Goal: Communication & Community: Participate in discussion

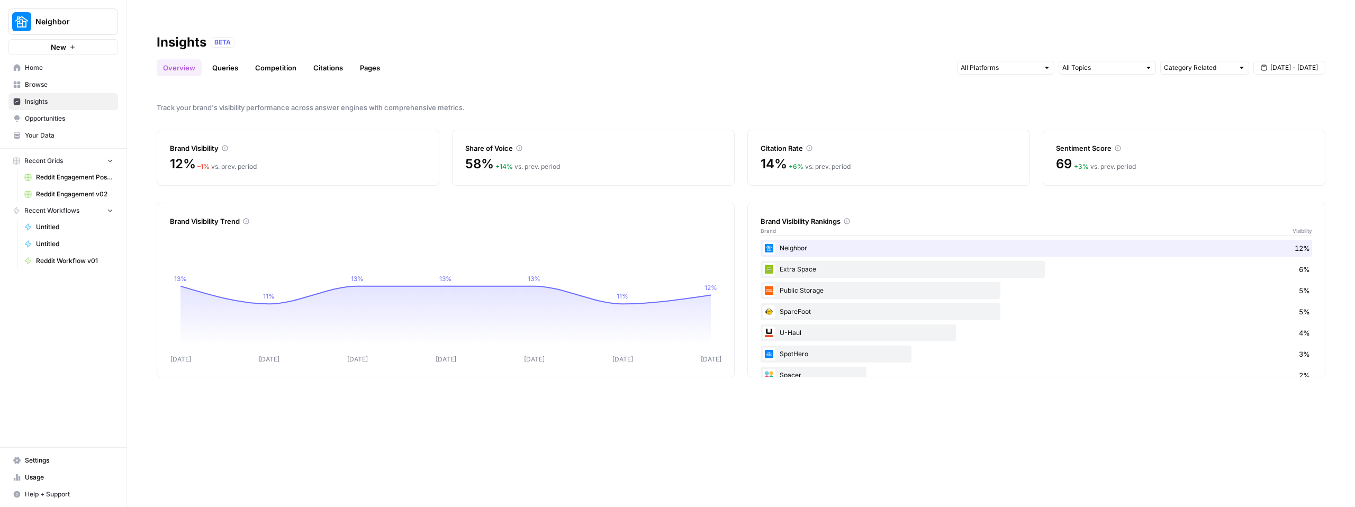
click at [227, 59] on link "Queries" at bounding box center [225, 67] width 39 height 17
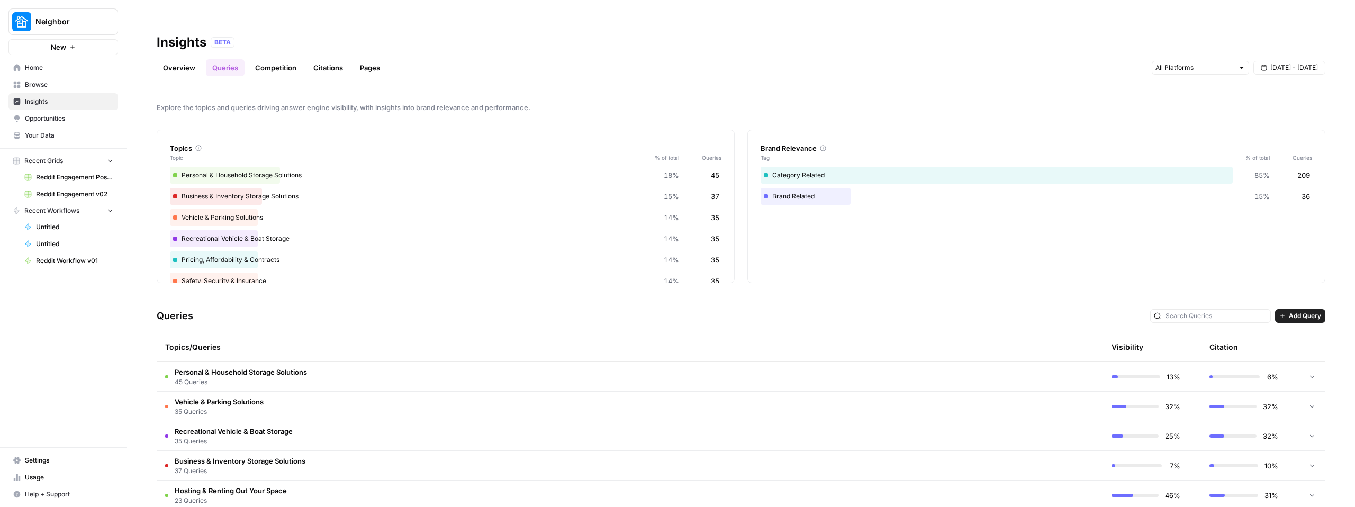
click at [270, 59] on link "Competition" at bounding box center [276, 67] width 54 height 17
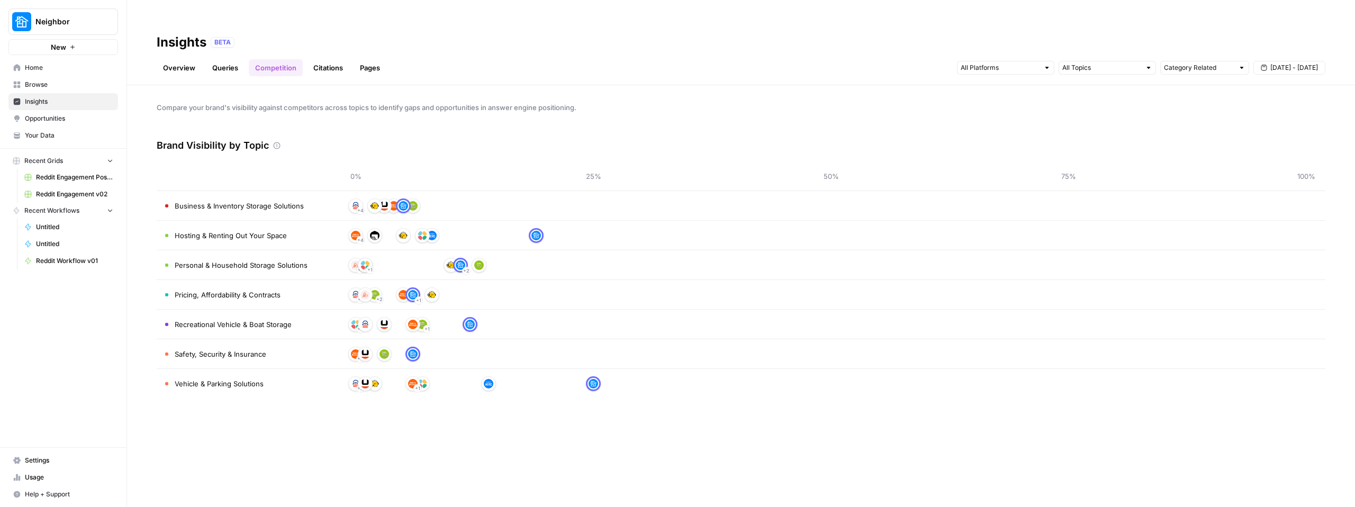
click at [321, 59] on link "Citations" at bounding box center [328, 67] width 42 height 17
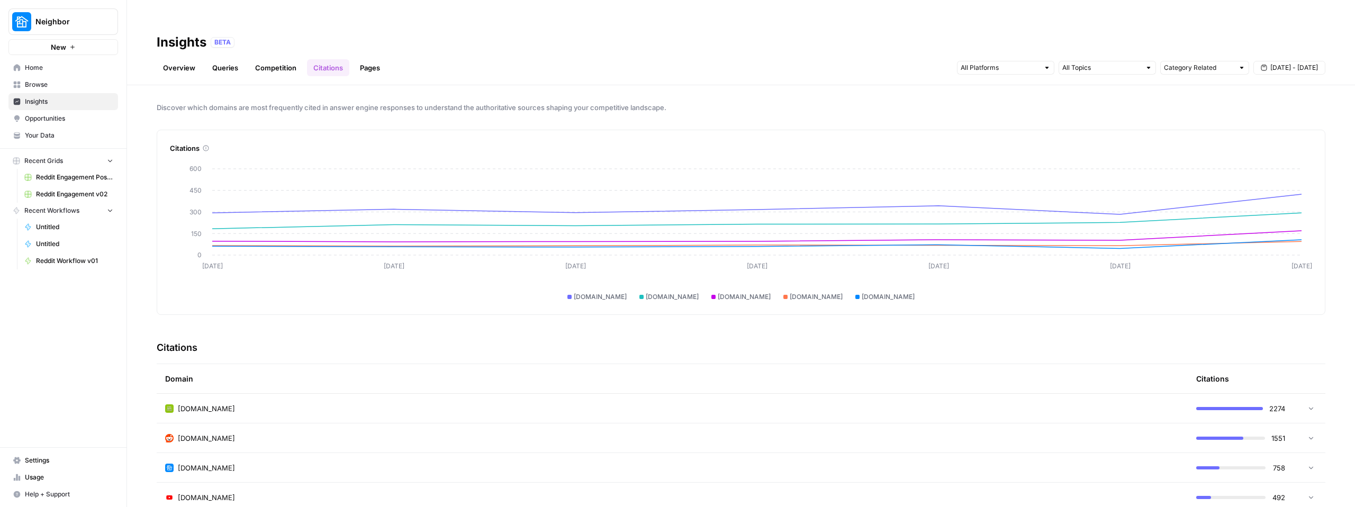
click at [173, 59] on link "Overview" at bounding box center [179, 67] width 45 height 17
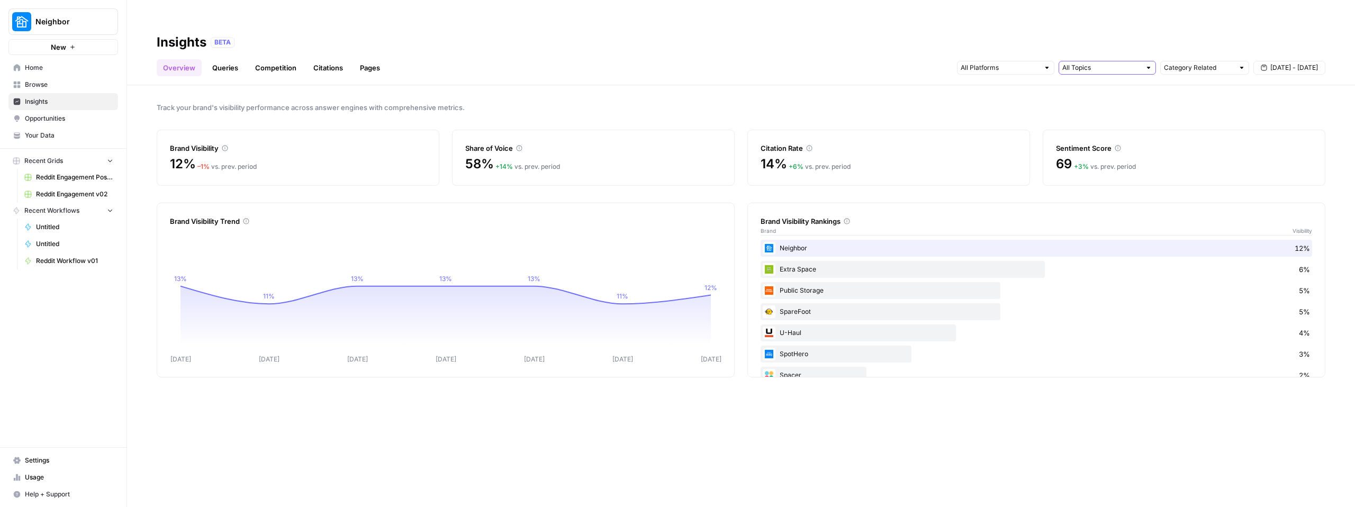
click at [1097, 62] on input "text" at bounding box center [1101, 67] width 78 height 11
click at [1212, 62] on input "text" at bounding box center [1199, 67] width 70 height 11
type input "Category Related"
click at [607, 51] on div "Overview Queries Competition Citations Pages Category Related Sep 19 - Sep 25" at bounding box center [741, 63] width 1169 height 25
click at [370, 59] on link "Pages" at bounding box center [370, 67] width 33 height 17
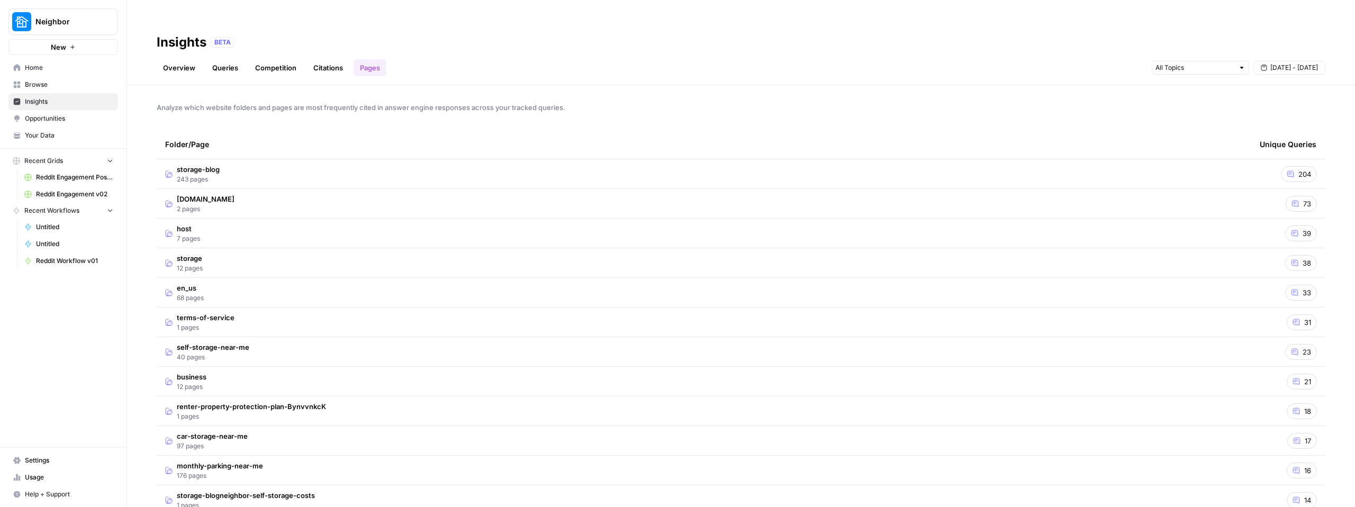
click at [1299, 196] on div "73" at bounding box center [1301, 204] width 31 height 16
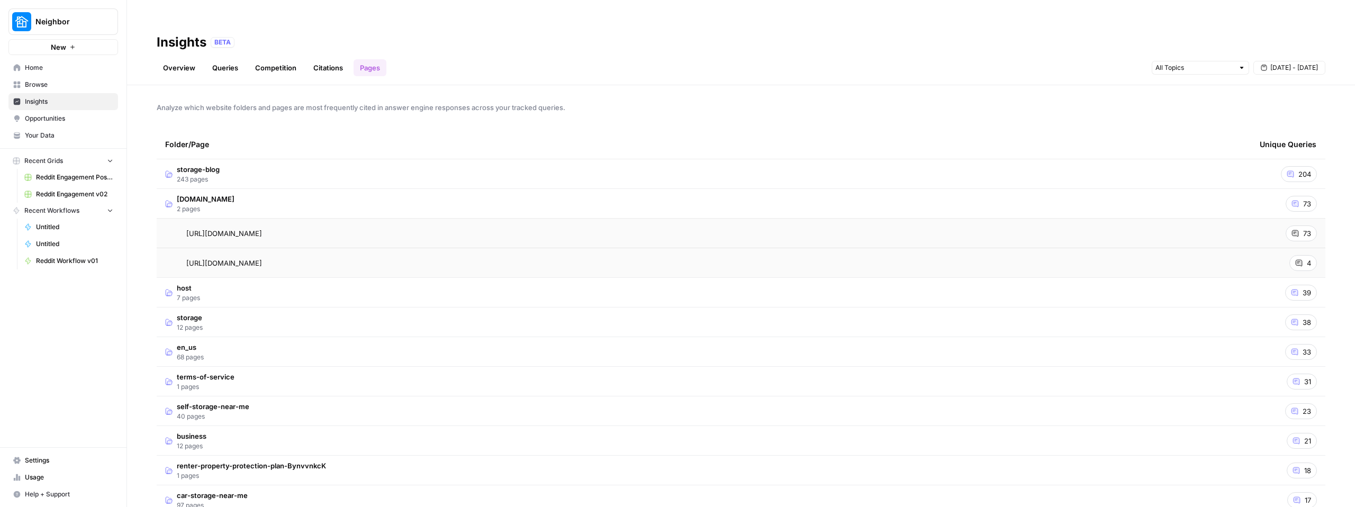
click at [1299, 196] on div "73" at bounding box center [1301, 204] width 31 height 16
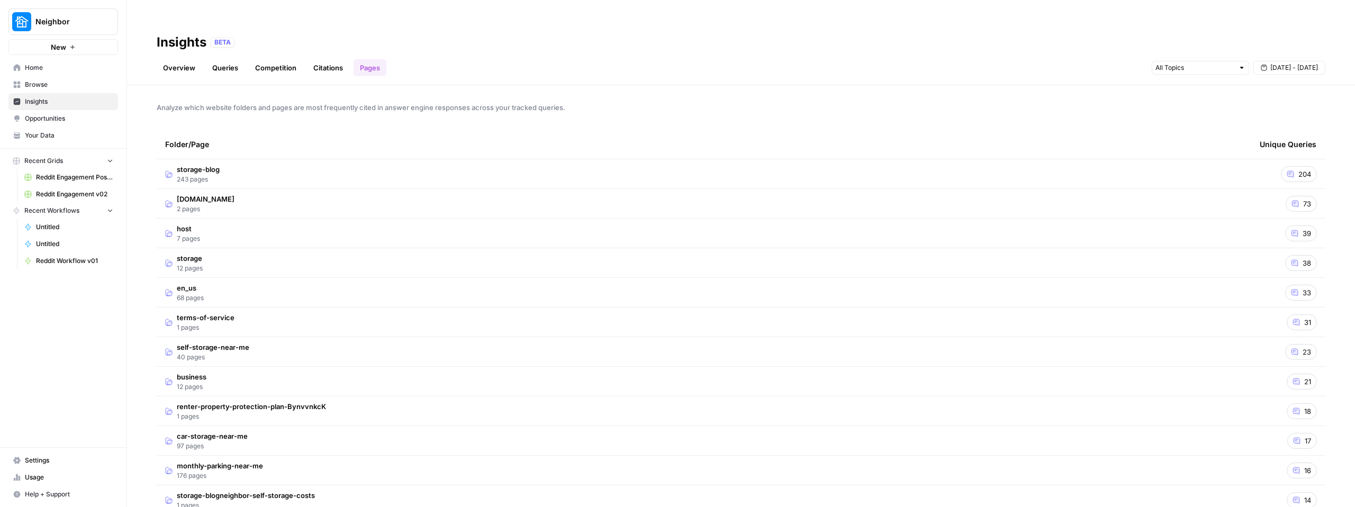
click at [1299, 196] on div "73" at bounding box center [1301, 204] width 31 height 16
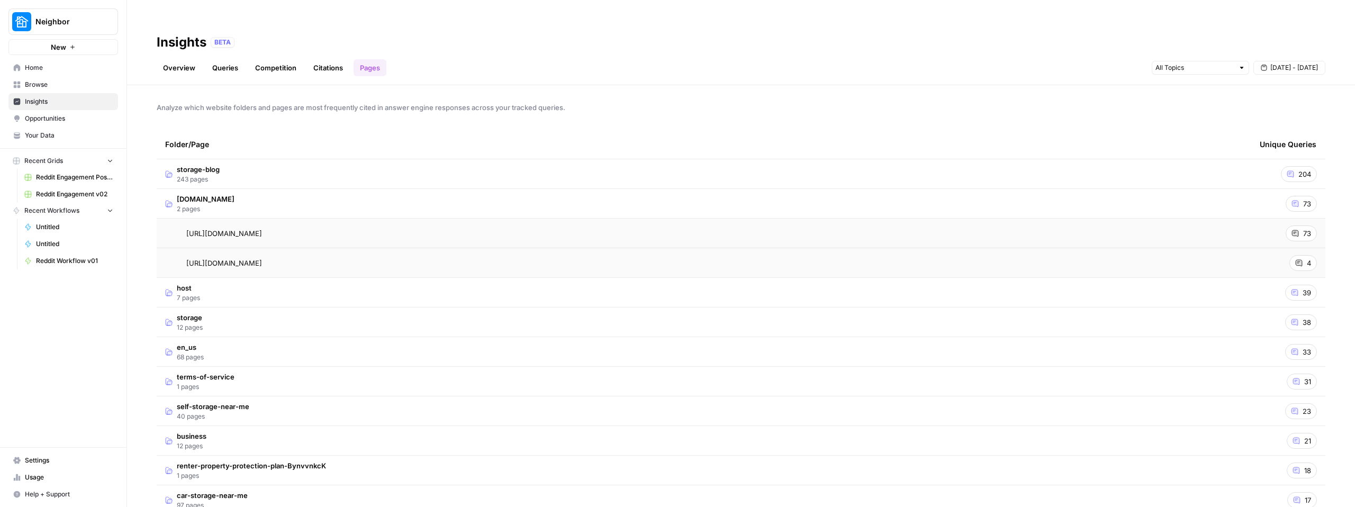
click at [1299, 225] on div "73" at bounding box center [1301, 233] width 31 height 16
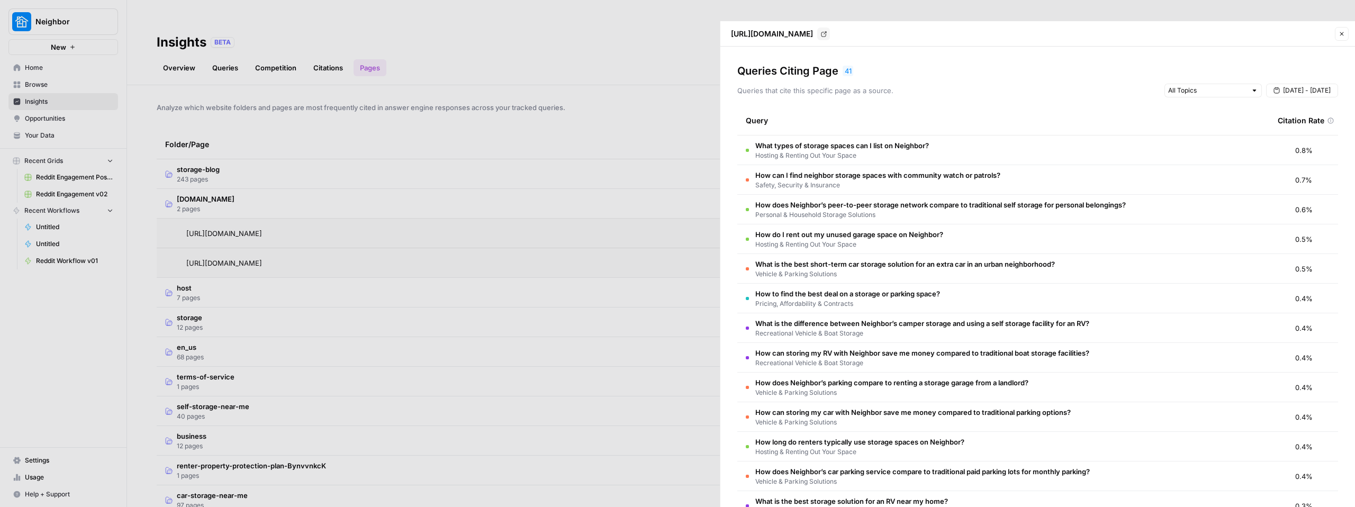
click at [1345, 27] on button "Close" at bounding box center [1342, 34] width 14 height 14
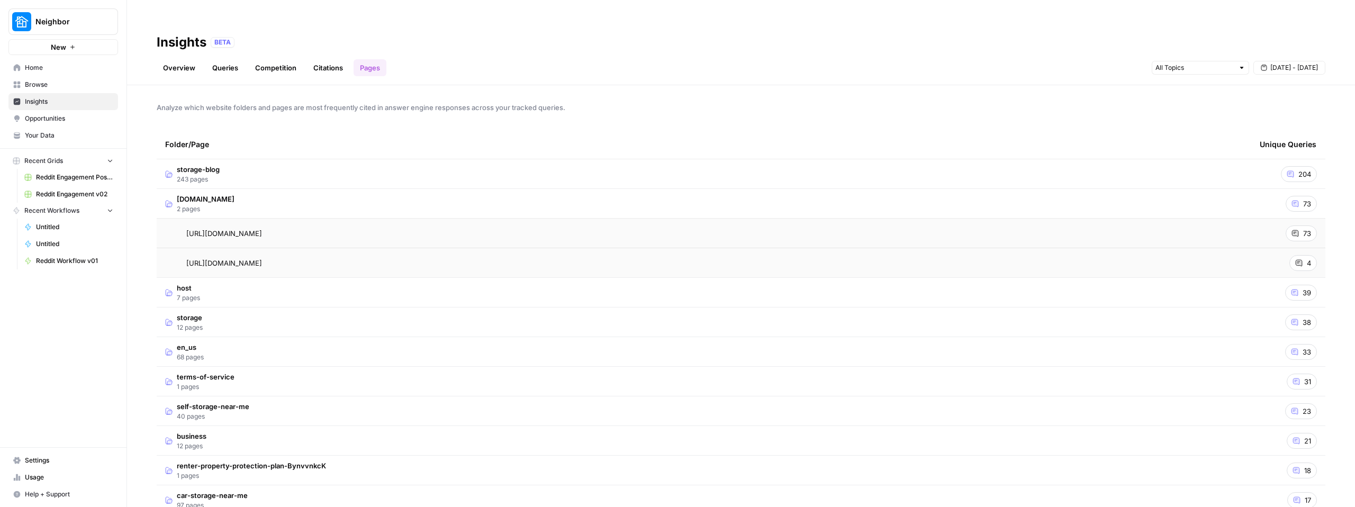
click at [192, 59] on link "Overview" at bounding box center [179, 67] width 45 height 17
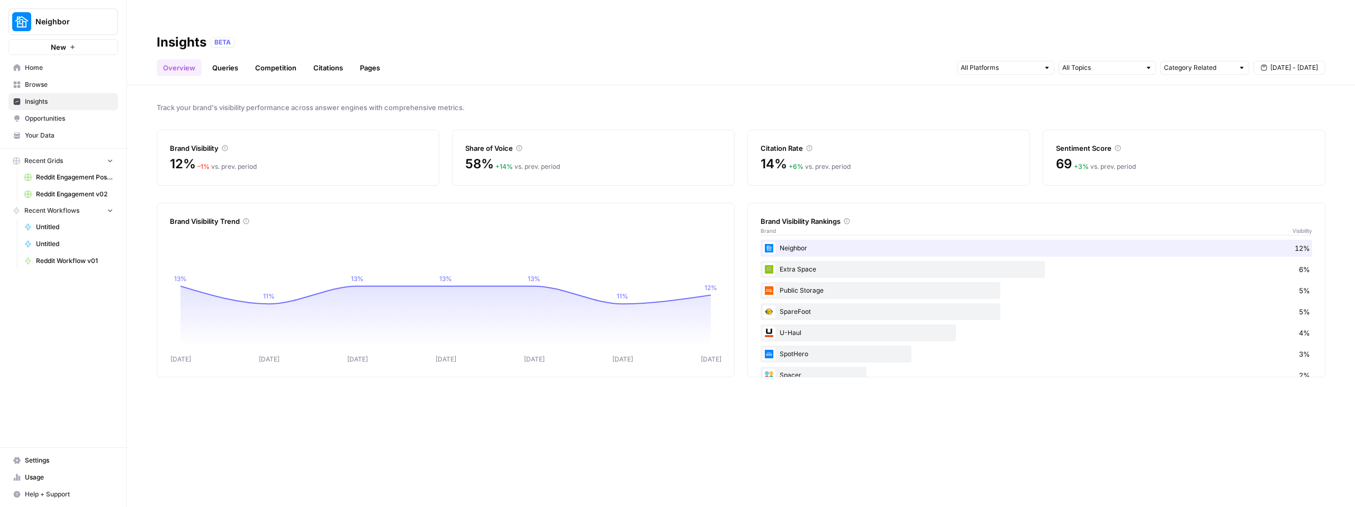
click at [191, 156] on span "12%" at bounding box center [182, 164] width 25 height 17
click at [1291, 63] on span "Sep 19 - Sep 25" at bounding box center [1294, 68] width 48 height 10
click at [1228, 107] on div "1" at bounding box center [1227, 111] width 14 height 14
click at [1262, 164] on div "24" at bounding box center [1261, 162] width 14 height 14
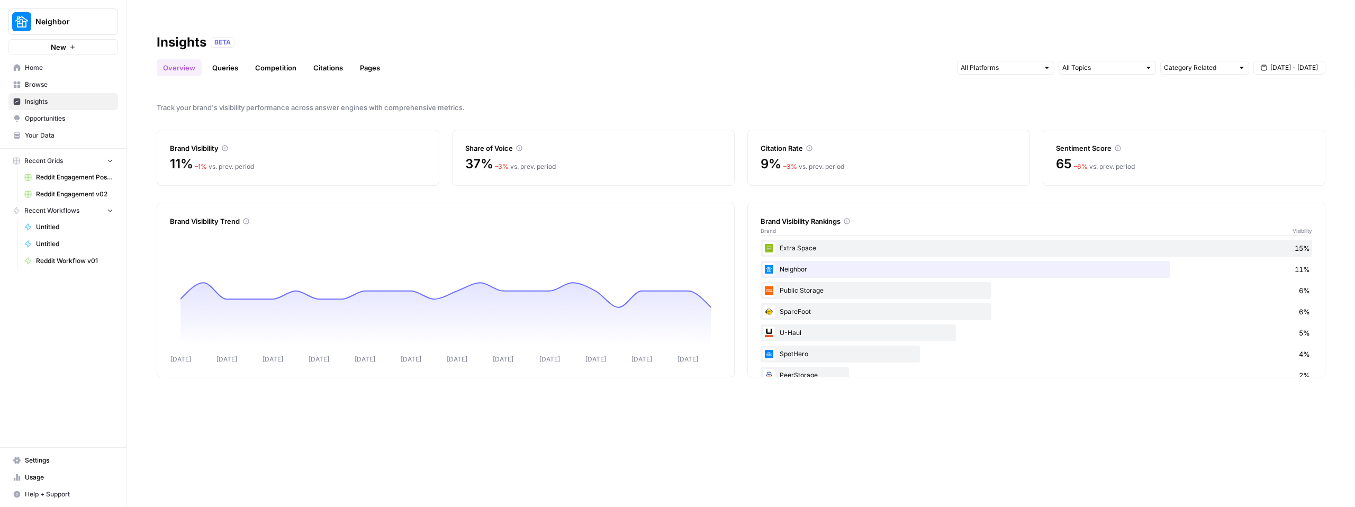
click at [1117, 146] on icon at bounding box center [1118, 149] width 6 height 6
click at [1010, 62] on input "text" at bounding box center [1000, 67] width 78 height 11
click at [1004, 70] on span "Gemini" at bounding box center [1005, 70] width 54 height 11
click at [1007, 86] on span "ChatGPT" at bounding box center [1005, 84] width 54 height 11
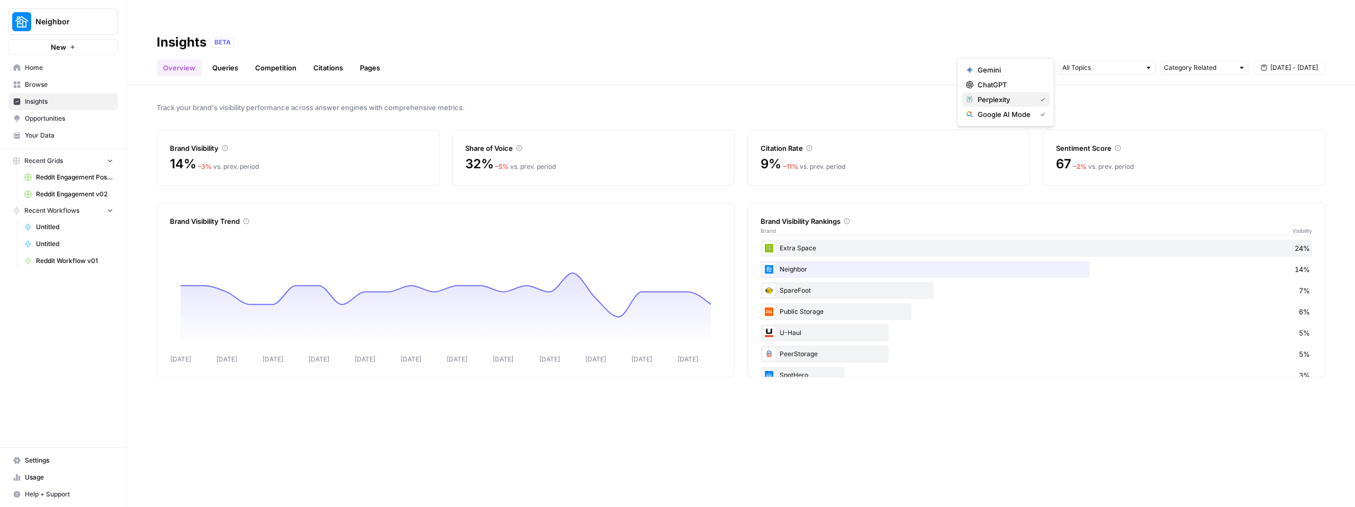
click at [995, 102] on span "Perplexity" at bounding box center [1005, 99] width 54 height 11
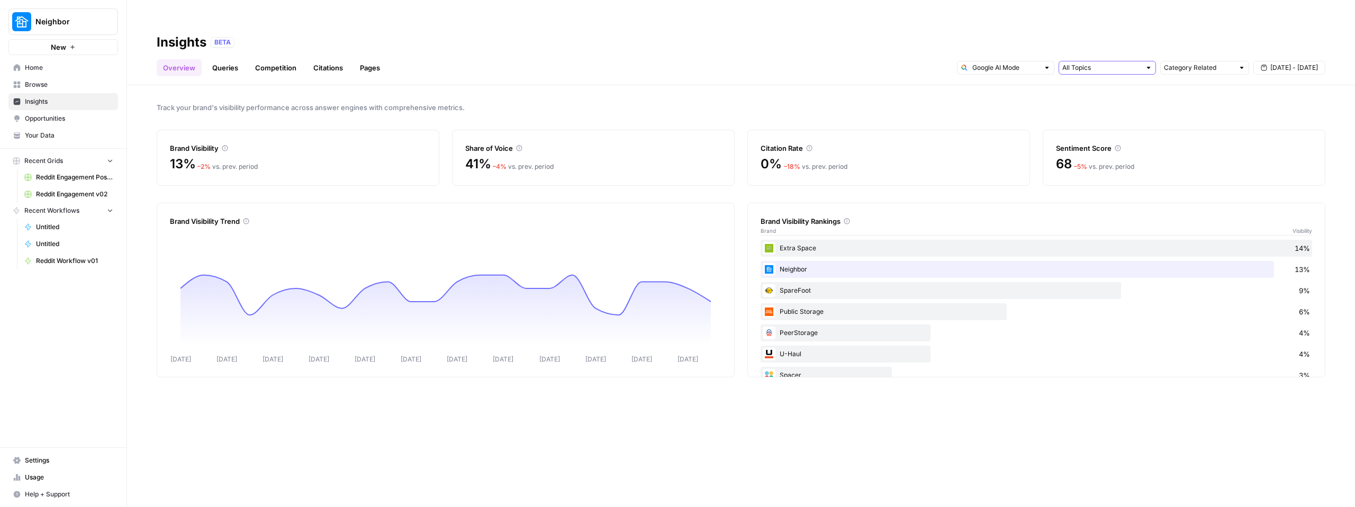
click at [1119, 62] on input "text" at bounding box center [1101, 67] width 78 height 11
click at [1286, 63] on span "Sep 1 - Sep 24" at bounding box center [1294, 68] width 48 height 10
click at [1248, 61] on div "Category Related" at bounding box center [1204, 68] width 89 height 14
click at [1215, 73] on span "All Queries" at bounding box center [1202, 70] width 67 height 11
type input "All Queries"
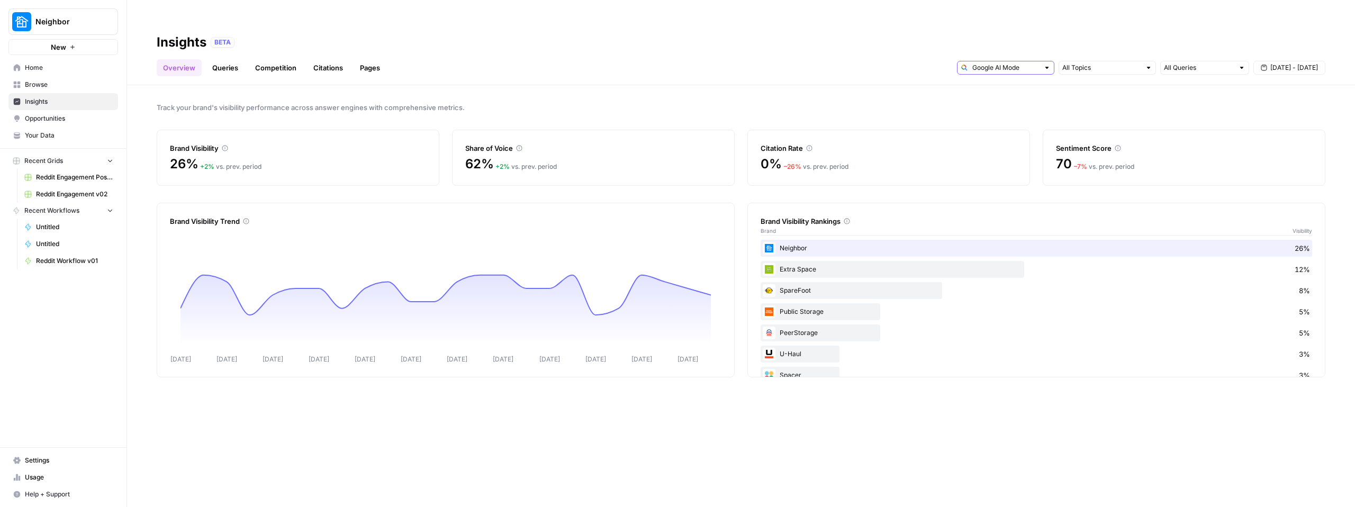
click at [1031, 62] on input "text" at bounding box center [1005, 67] width 67 height 11
click at [1014, 116] on span "Google AI Mode" at bounding box center [1005, 114] width 54 height 11
click at [1008, 66] on span "Gemini" at bounding box center [1005, 70] width 54 height 11
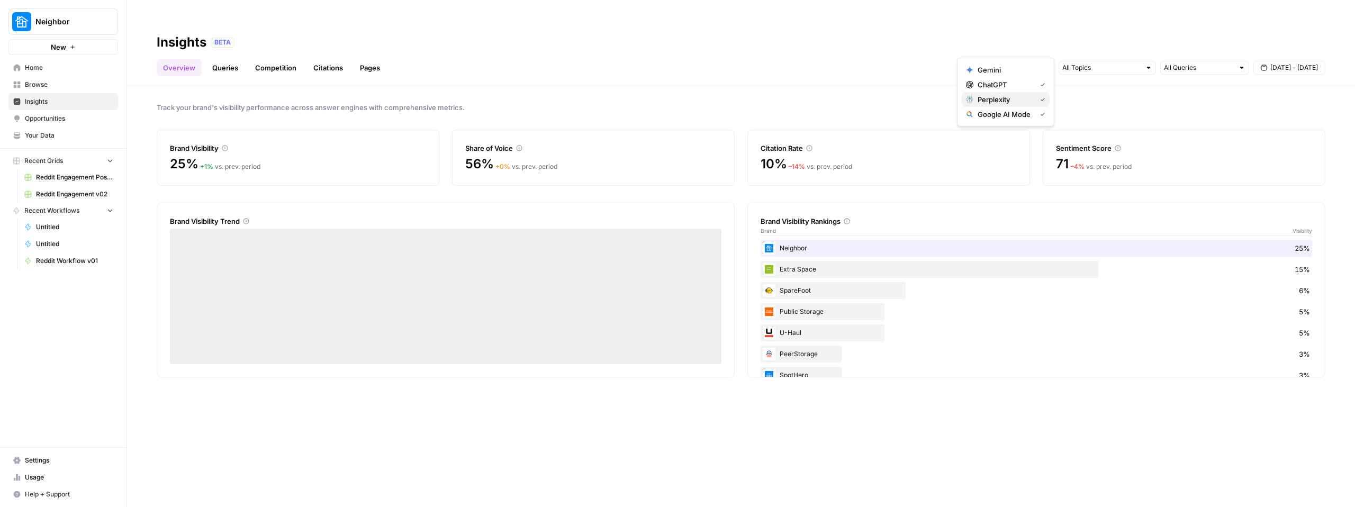
click at [1002, 102] on span "Perplexity" at bounding box center [1005, 99] width 54 height 11
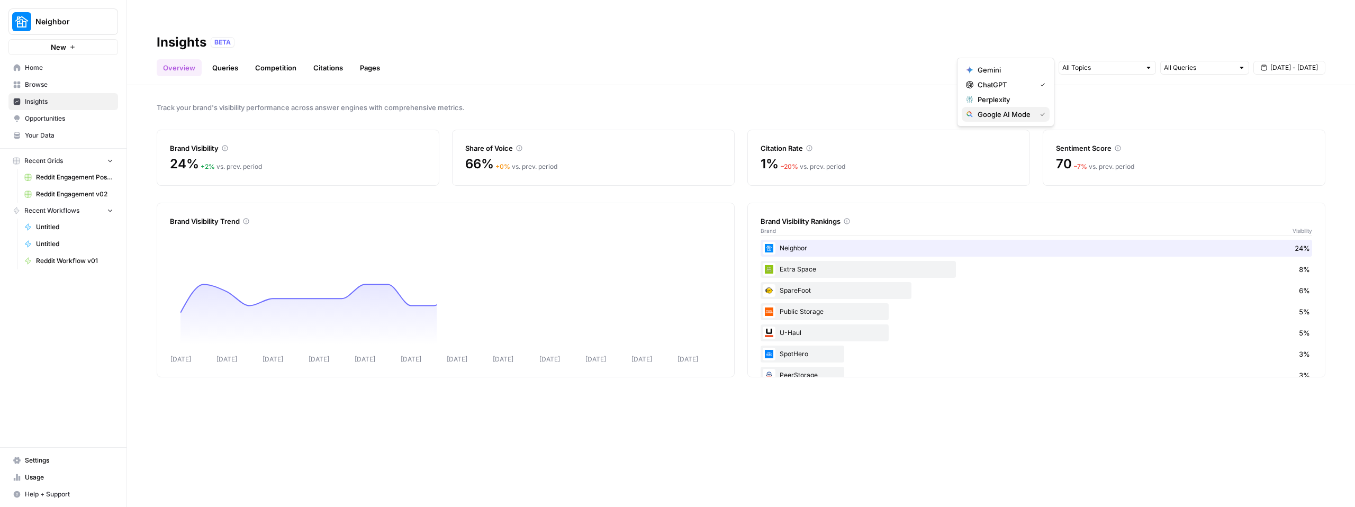
click at [1003, 116] on span "Google AI Mode" at bounding box center [1005, 114] width 54 height 11
click at [1003, 116] on span "Google AI Mode" at bounding box center [1010, 114] width 64 height 11
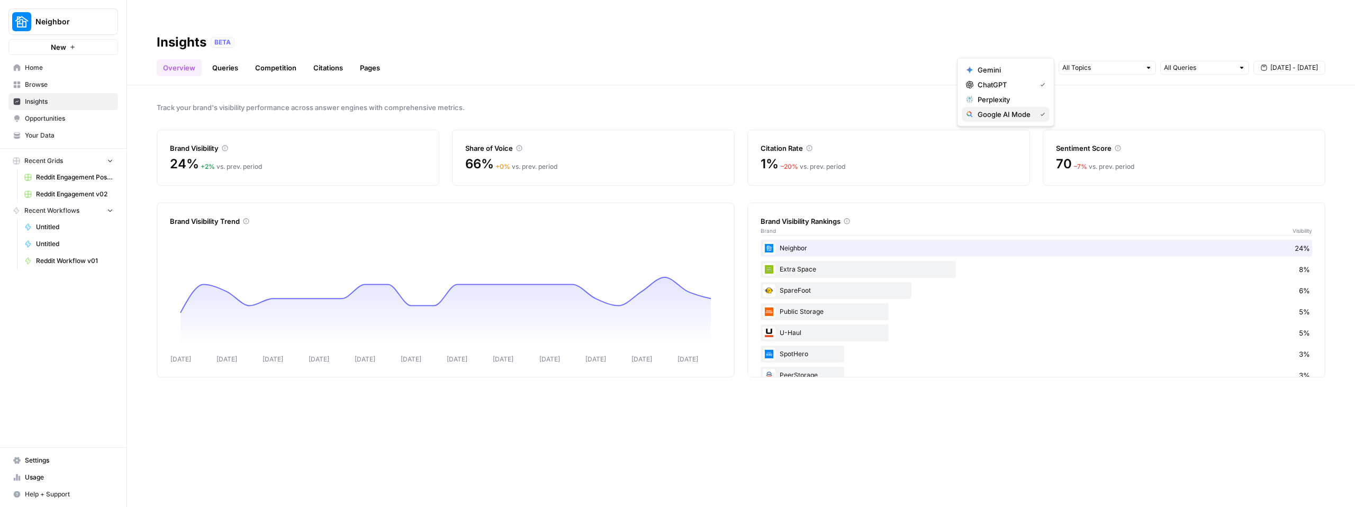
click at [1003, 116] on span "Google AI Mode" at bounding box center [1005, 114] width 54 height 11
click at [1009, 119] on span "Google AI Mode" at bounding box center [1010, 114] width 64 height 11
click at [993, 79] on span "ChatGPT" at bounding box center [1005, 84] width 54 height 11
click at [993, 79] on span "ChatGPT" at bounding box center [1010, 84] width 64 height 11
click at [999, 116] on span "Google AI Mode" at bounding box center [1005, 114] width 54 height 11
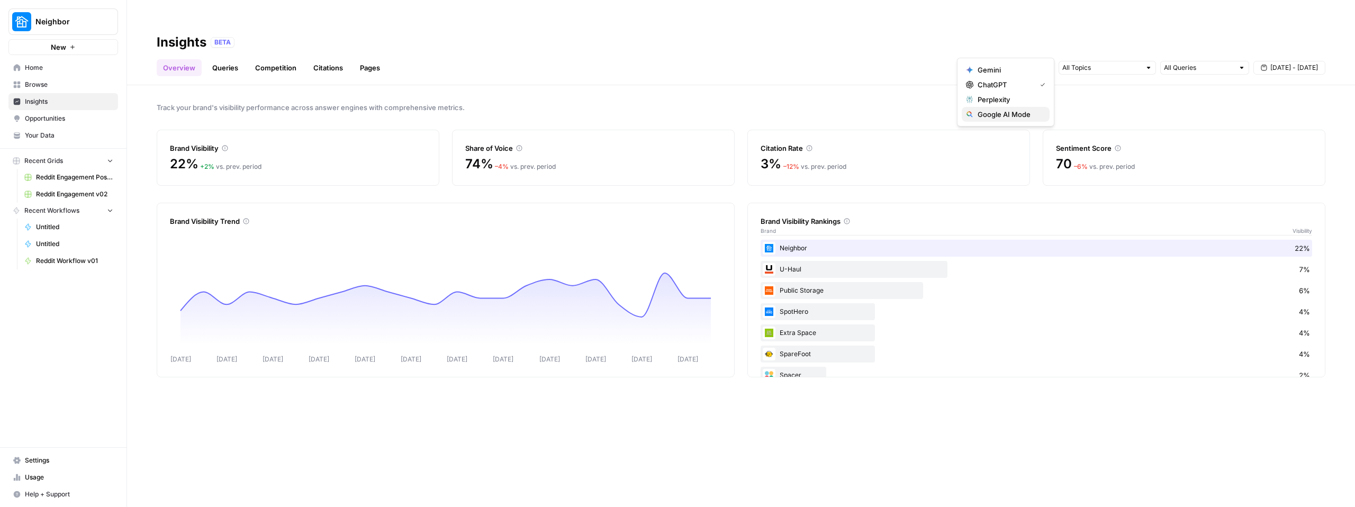
click at [999, 116] on span "Google AI Mode" at bounding box center [1010, 114] width 64 height 11
click at [998, 68] on span "Gemini" at bounding box center [1010, 70] width 64 height 11
click at [1017, 104] on span "Perplexity" at bounding box center [1010, 99] width 64 height 11
click at [1016, 103] on span "Perplexity" at bounding box center [1005, 99] width 54 height 11
click at [1016, 103] on span "Perplexity" at bounding box center [1010, 99] width 64 height 11
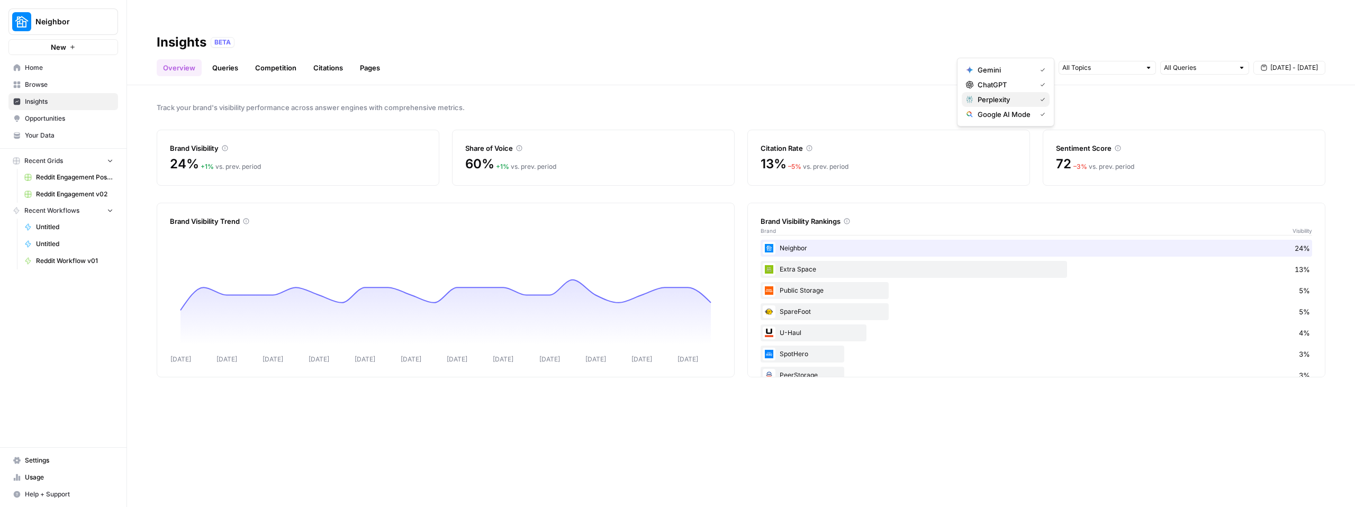
click at [1013, 104] on span "Perplexity" at bounding box center [1005, 99] width 54 height 11
click at [1003, 97] on span "Perplexity" at bounding box center [1010, 99] width 64 height 11
click at [631, 85] on div "Track your brand's visibility performance across answer engines with comprehens…" at bounding box center [741, 306] width 1228 height 443
click at [227, 59] on link "Queries" at bounding box center [225, 67] width 39 height 17
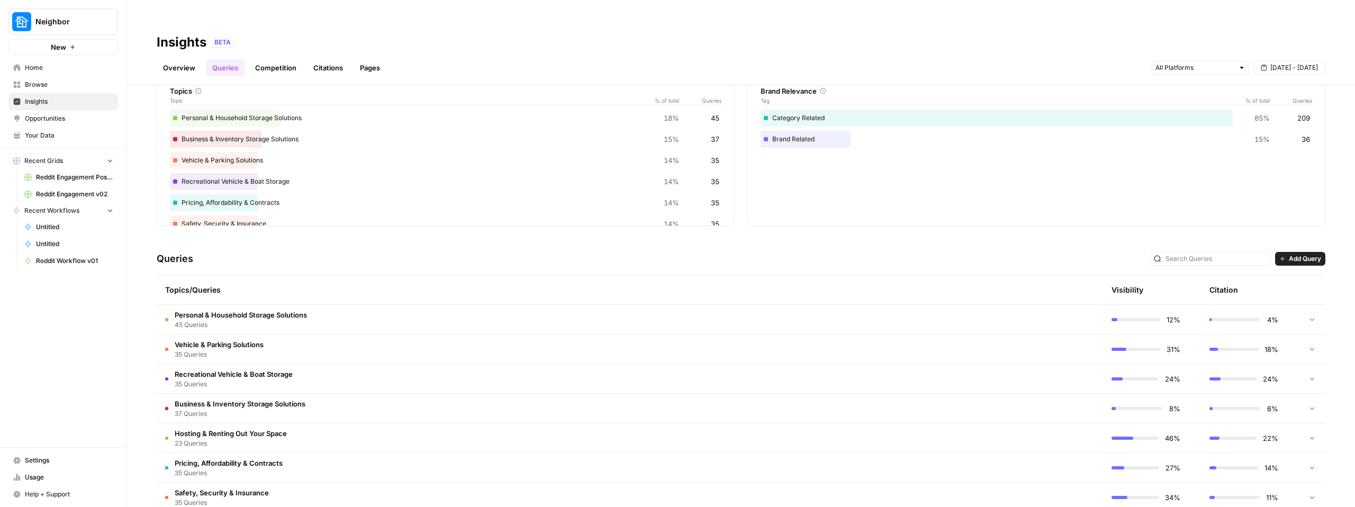
scroll to position [58, 0]
click at [167, 317] on div at bounding box center [166, 318] width 3 height 3
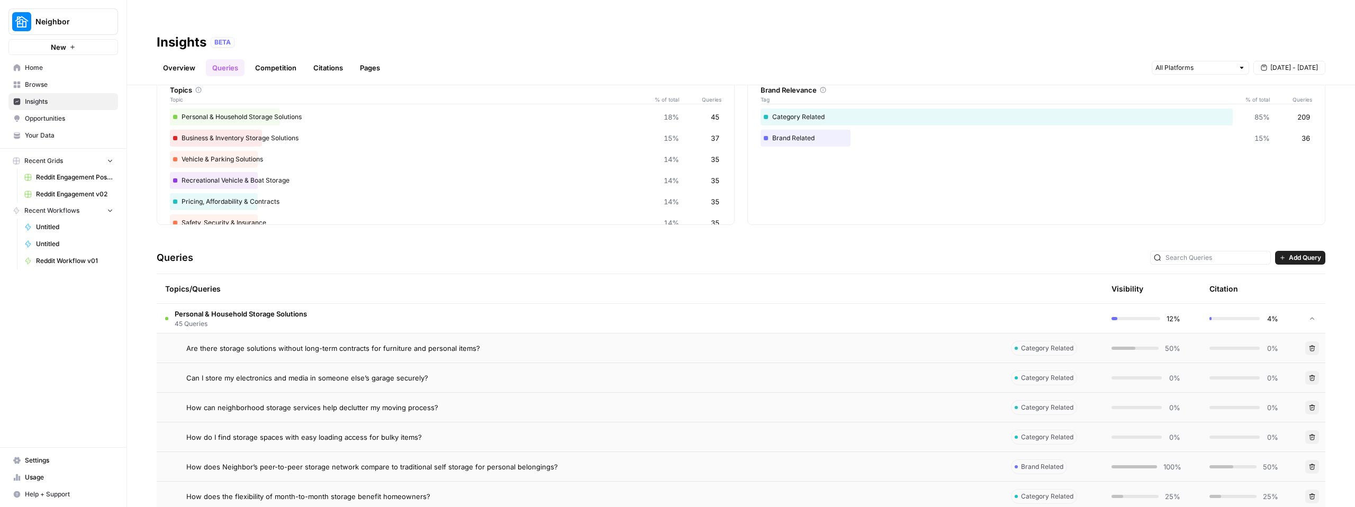
click at [169, 309] on div "Personal & Household Storage Solutions 45 Queries" at bounding box center [236, 319] width 142 height 20
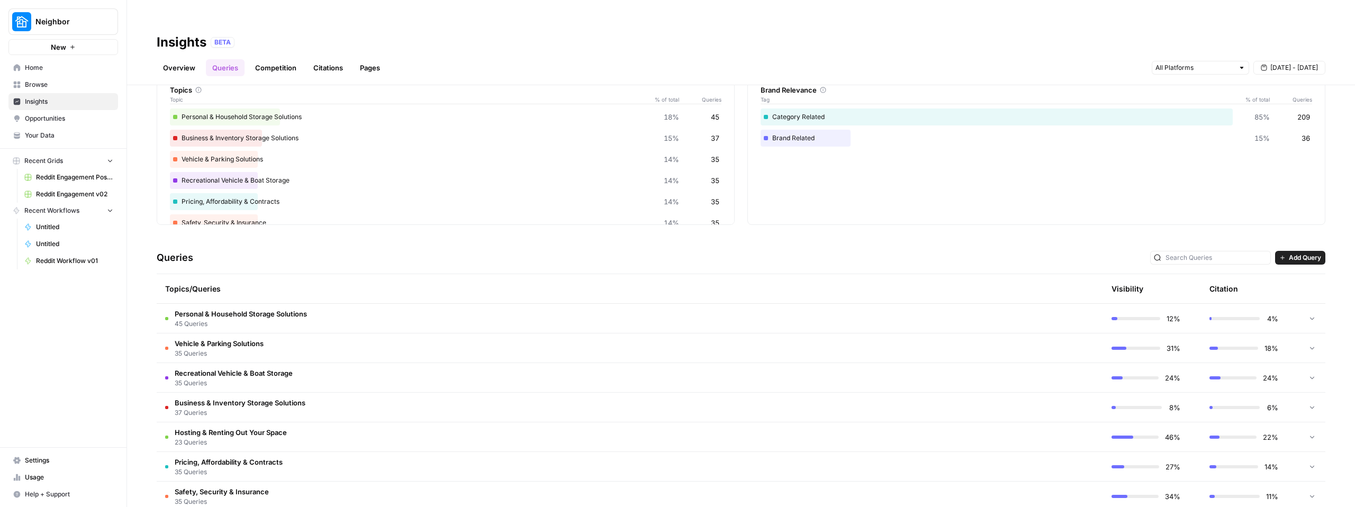
click at [169, 309] on div "Personal & Household Storage Solutions 45 Queries" at bounding box center [236, 319] width 142 height 20
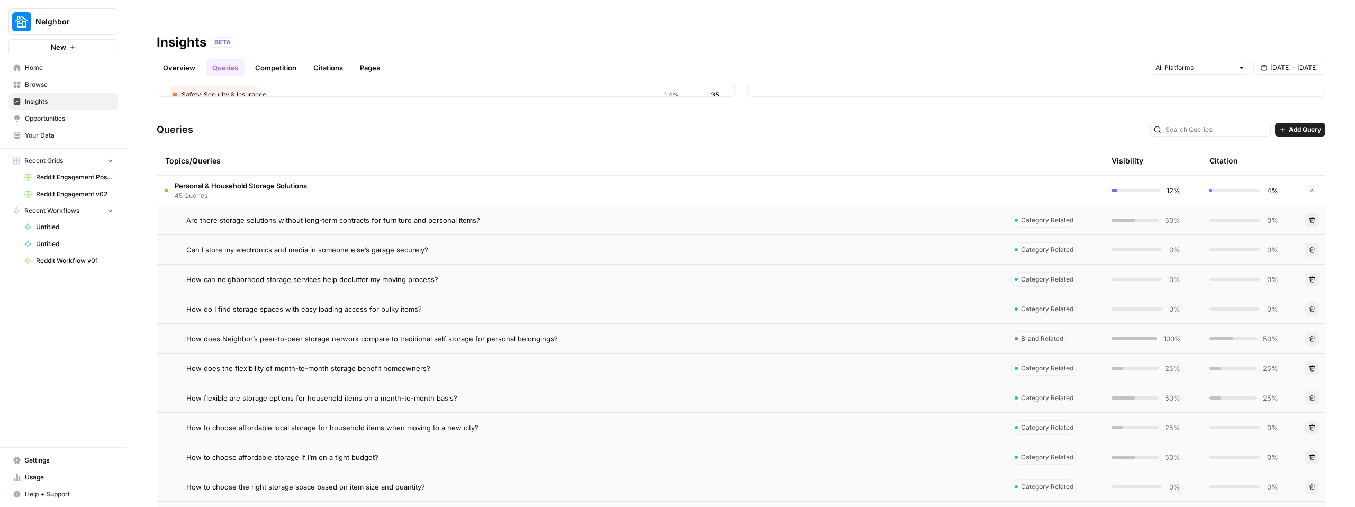
scroll to position [191, 0]
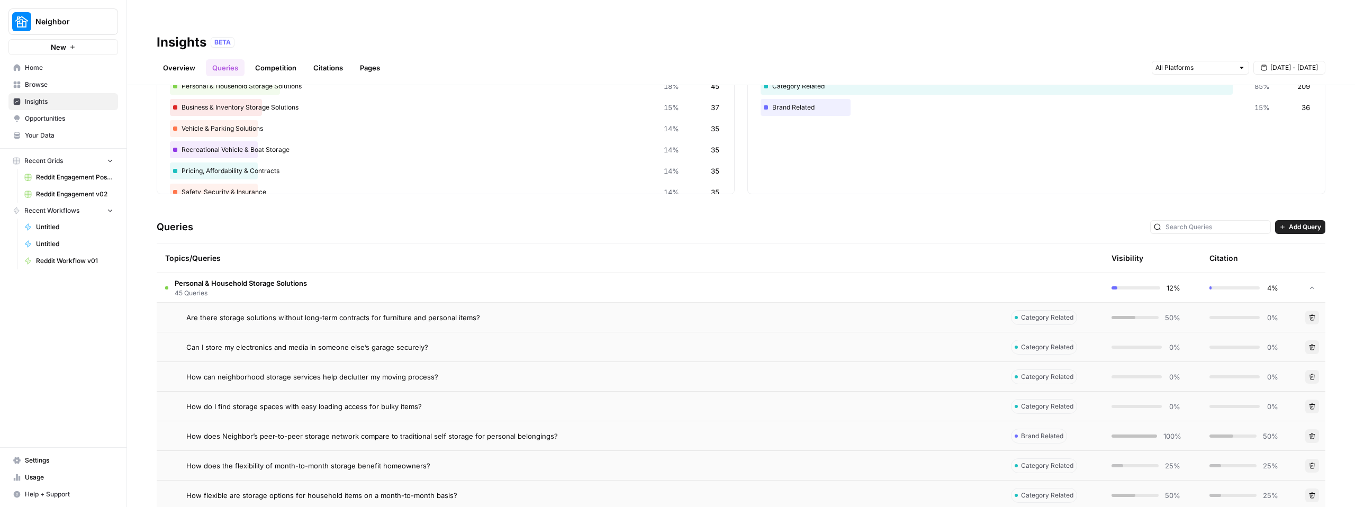
click at [167, 278] on div "Personal & Household Storage Solutions 45 Queries" at bounding box center [236, 288] width 142 height 20
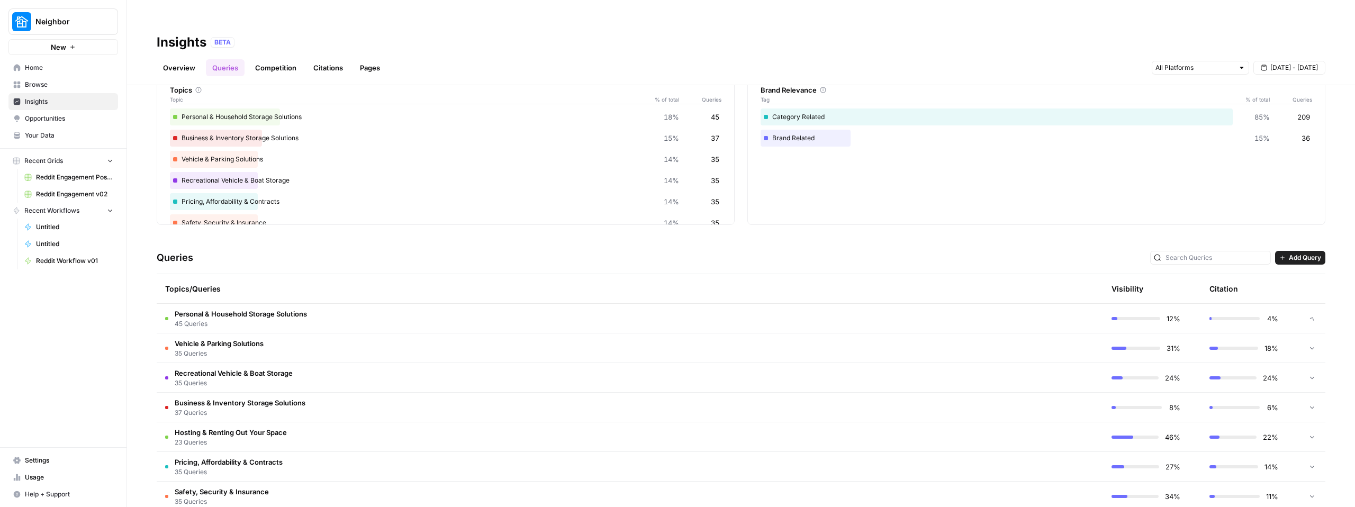
scroll to position [58, 0]
click at [351, 333] on td "Vehicle & Parking Solutions 35 Queries" at bounding box center [580, 347] width 846 height 29
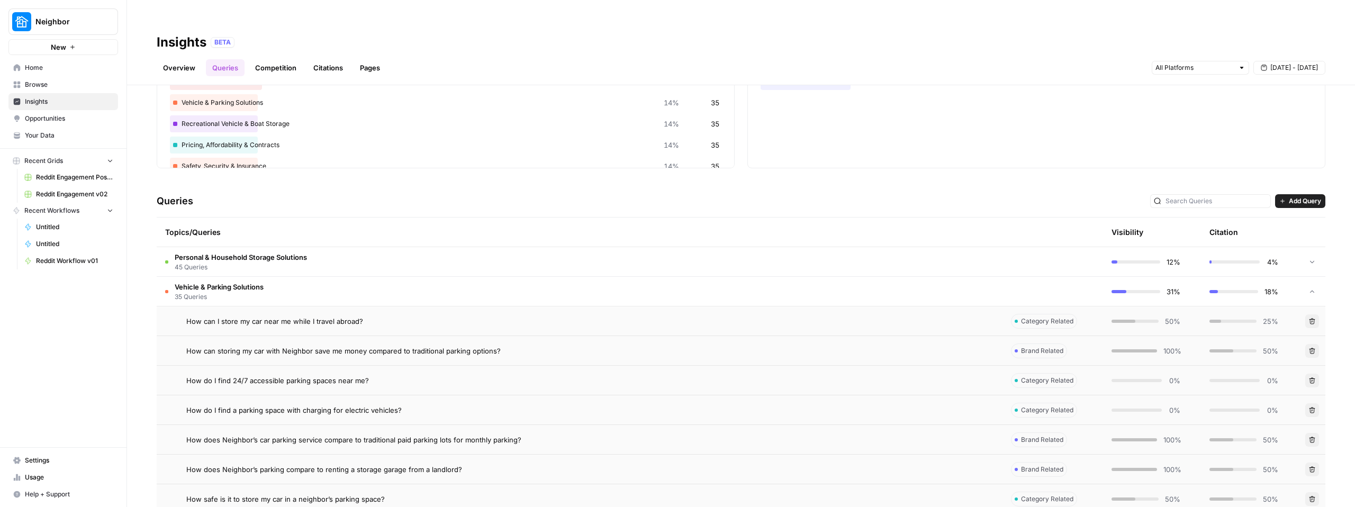
scroll to position [131, 0]
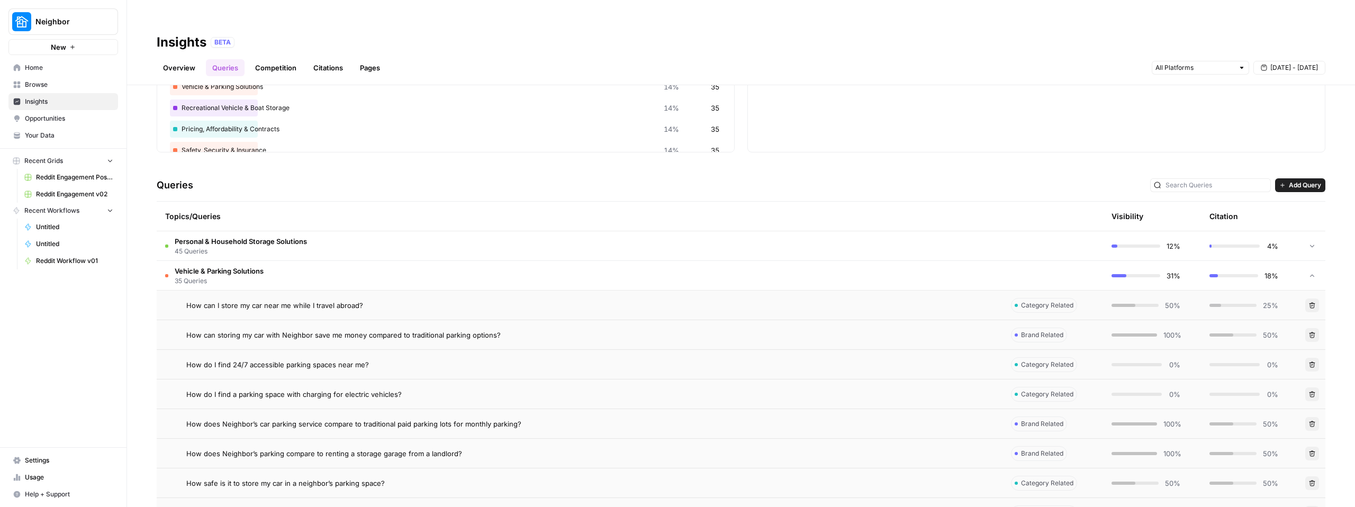
click at [170, 266] on div "Vehicle & Parking Solutions 35 Queries" at bounding box center [214, 276] width 98 height 20
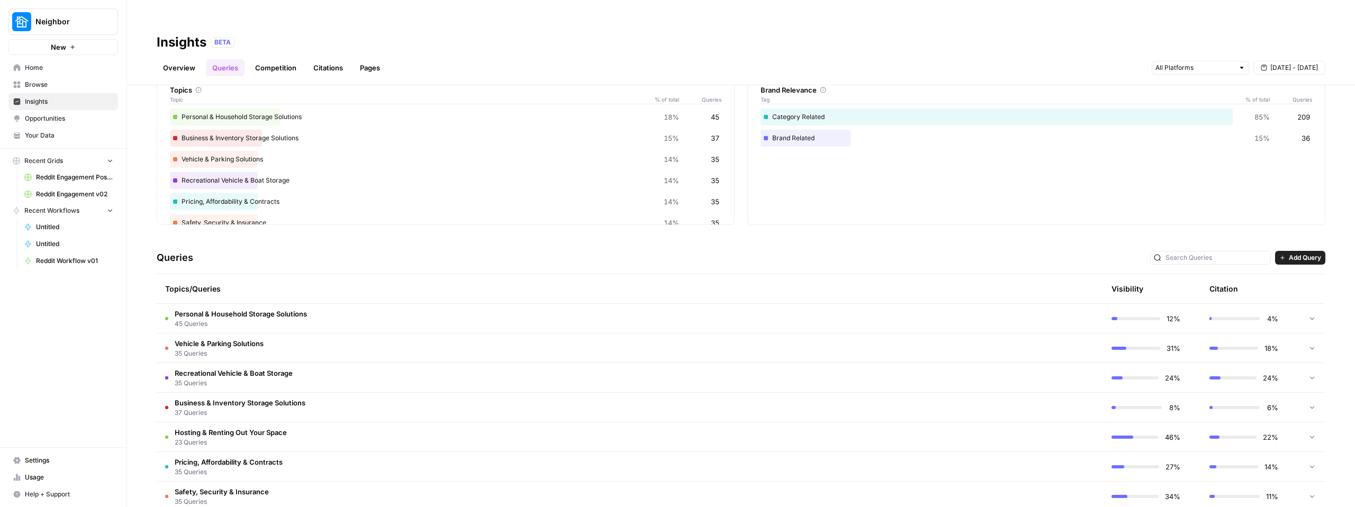
click at [190, 368] on span "Recreational Vehicle & Boat Storage" at bounding box center [234, 373] width 118 height 11
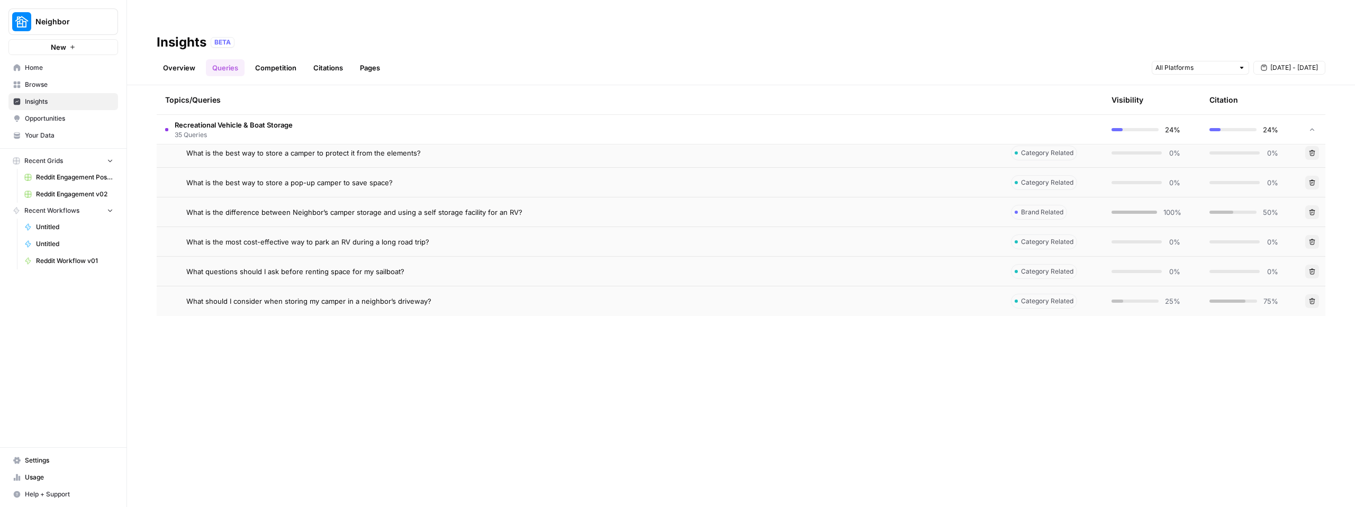
scroll to position [0, 0]
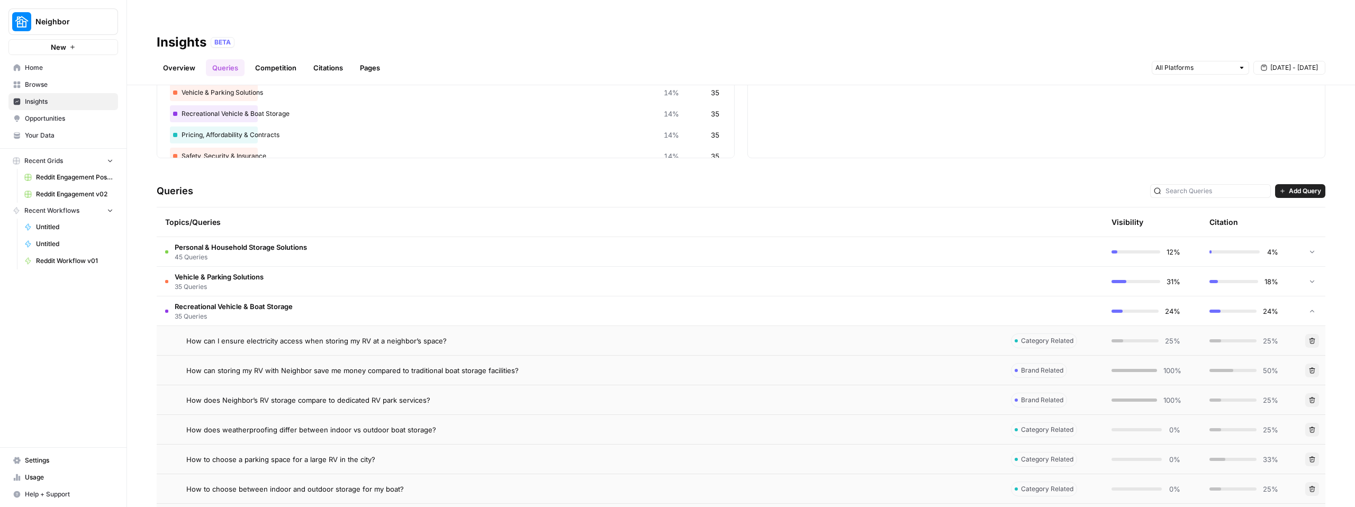
click at [177, 301] on span "Recreational Vehicle & Boat Storage" at bounding box center [234, 306] width 118 height 11
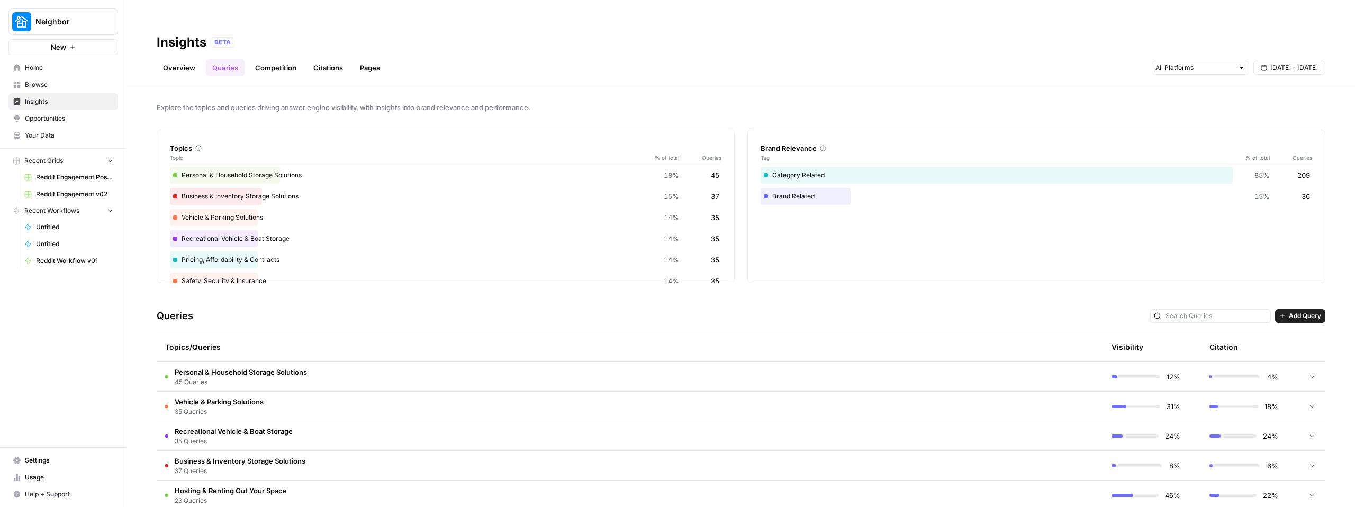
scroll to position [58, 0]
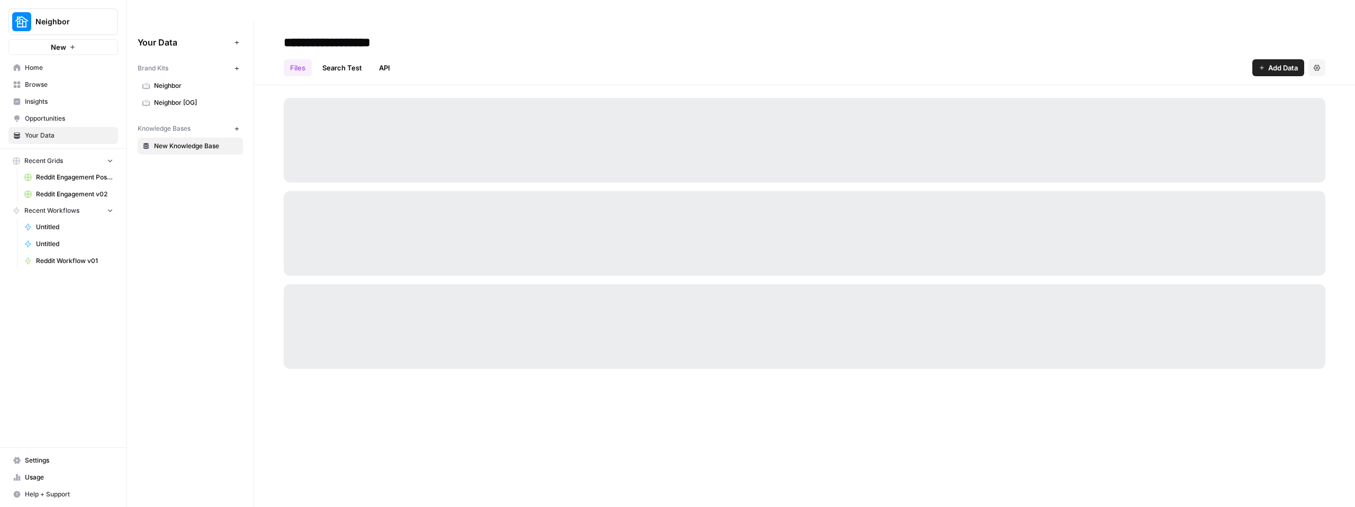
click at [64, 123] on link "Opportunities" at bounding box center [63, 118] width 110 height 17
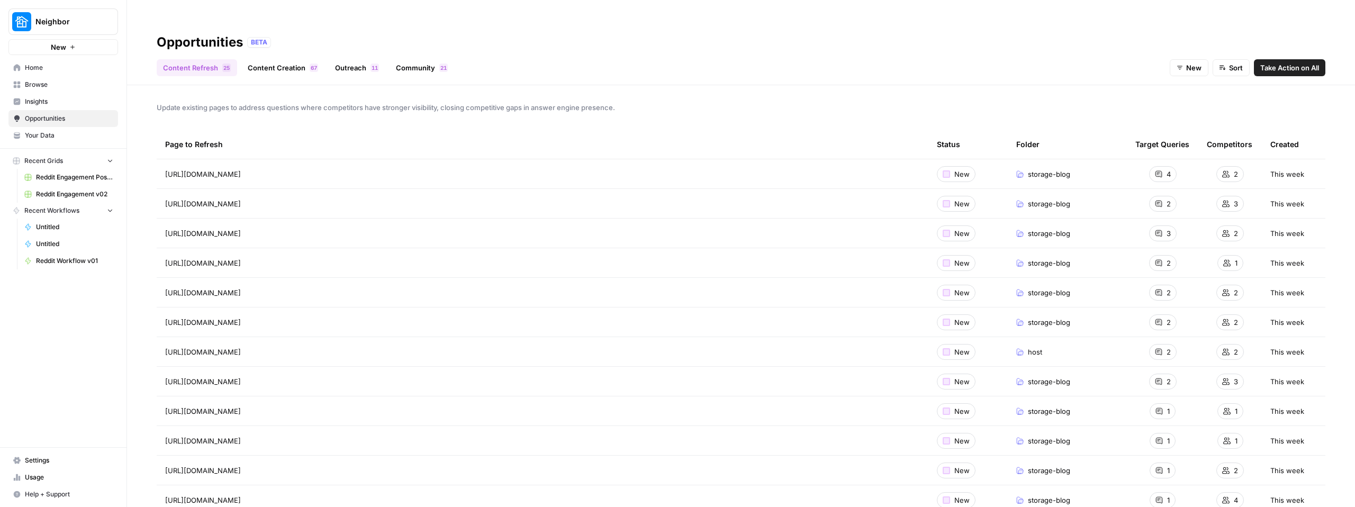
click at [287, 59] on link "Content Creation 7 6" at bounding box center [282, 67] width 83 height 17
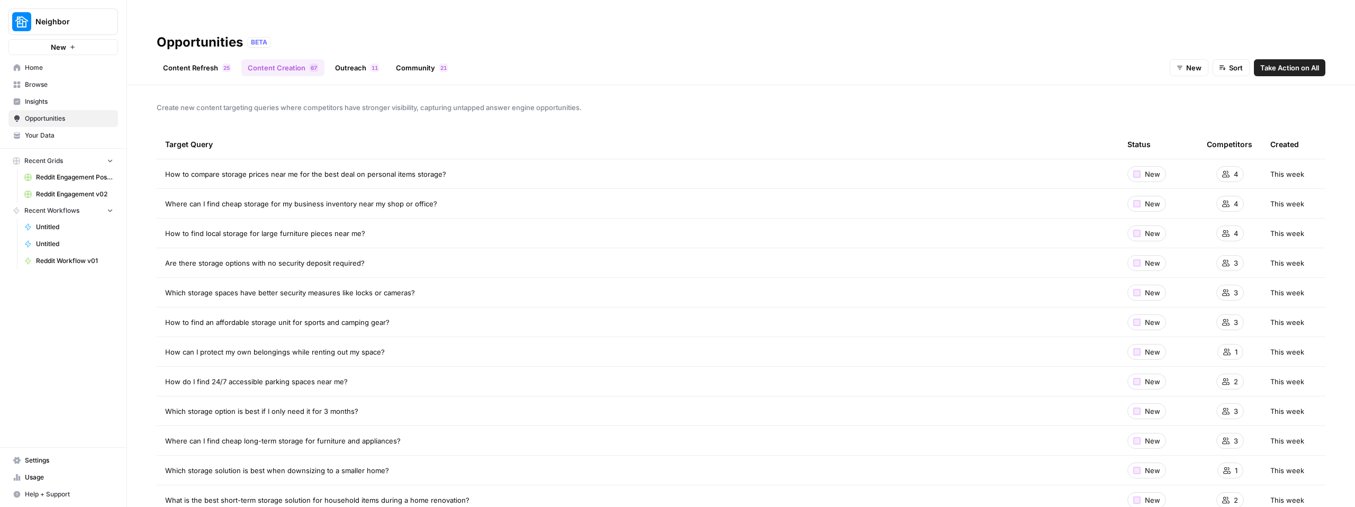
click at [342, 59] on link "Outreach 1 1" at bounding box center [357, 67] width 57 height 17
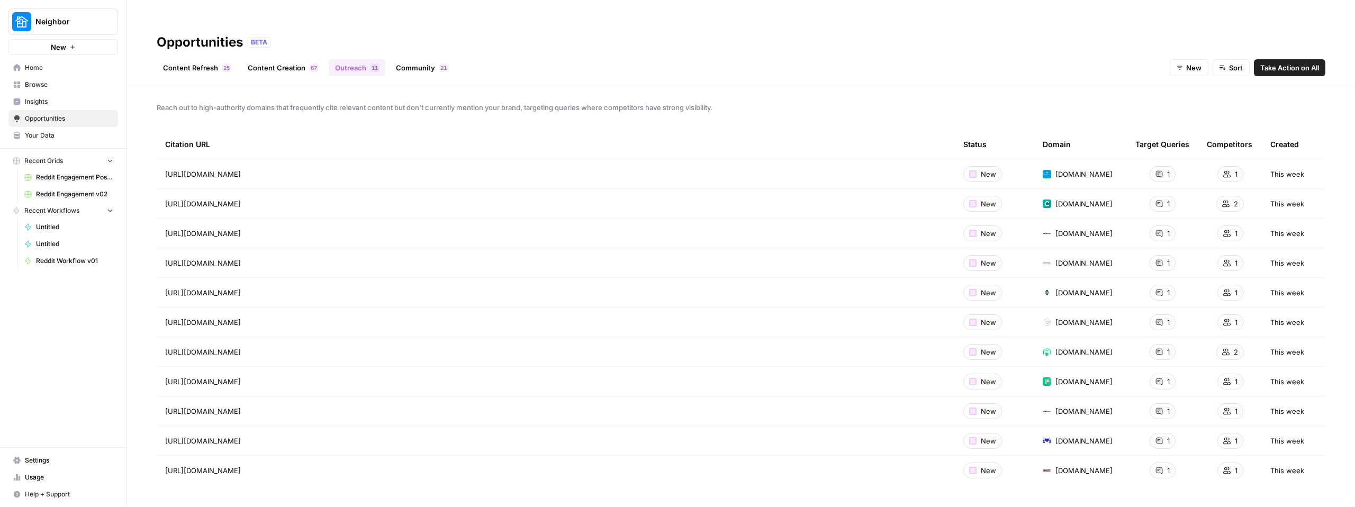
click at [425, 59] on link "Community 1 2" at bounding box center [422, 67] width 65 height 17
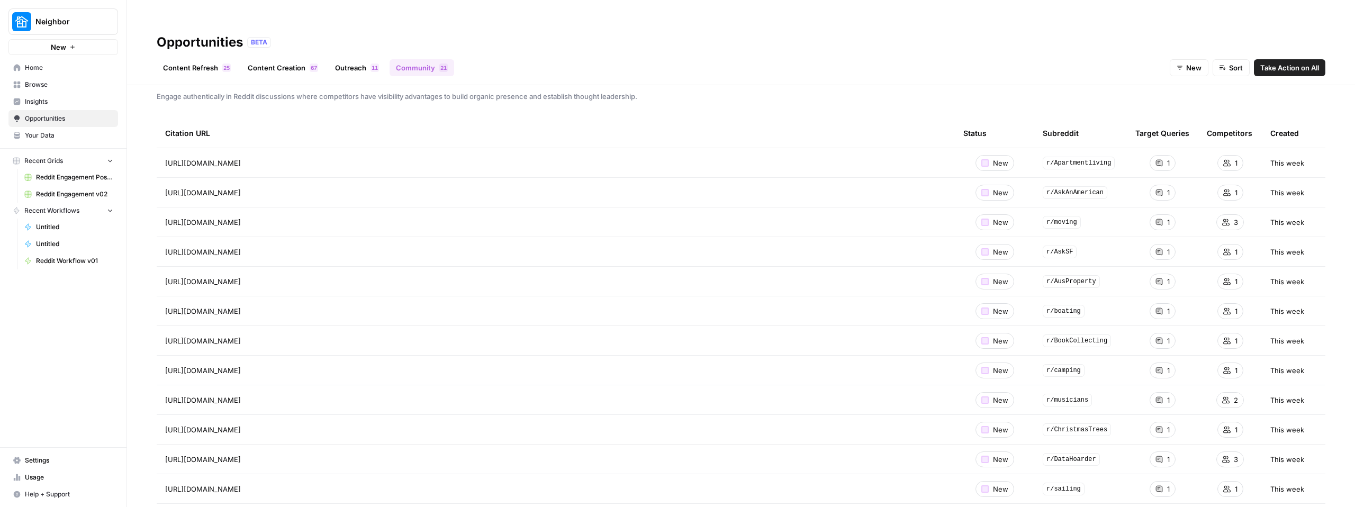
scroll to position [26, 0]
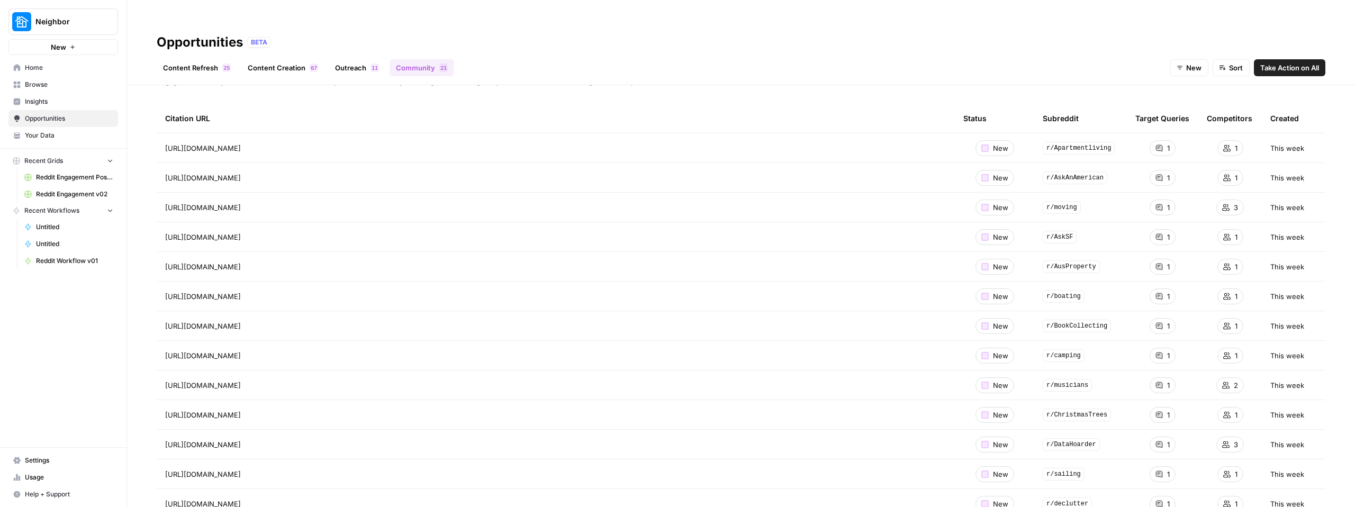
click at [241, 153] on span "https://www.reddit.com/r/Apartmentliving/comments/1gig47t/storing_seasonal_deco…" at bounding box center [203, 148] width 76 height 11
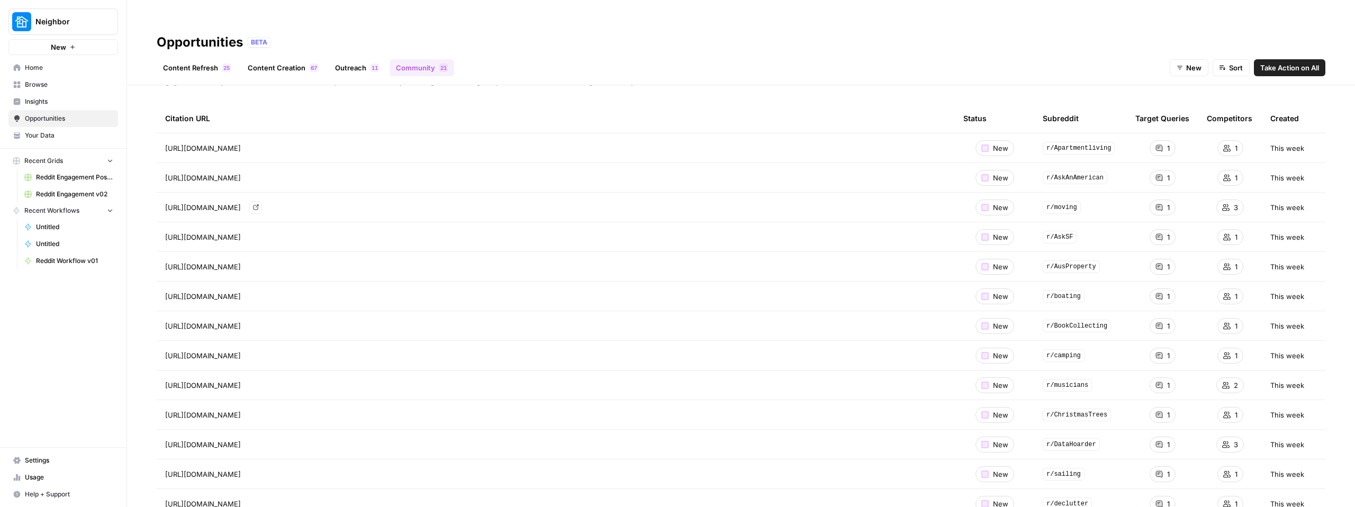
click at [241, 153] on span "https://www.reddit.com/r/Apartmentliving/comments/1gig47t/storing_seasonal_deco…" at bounding box center [203, 148] width 76 height 11
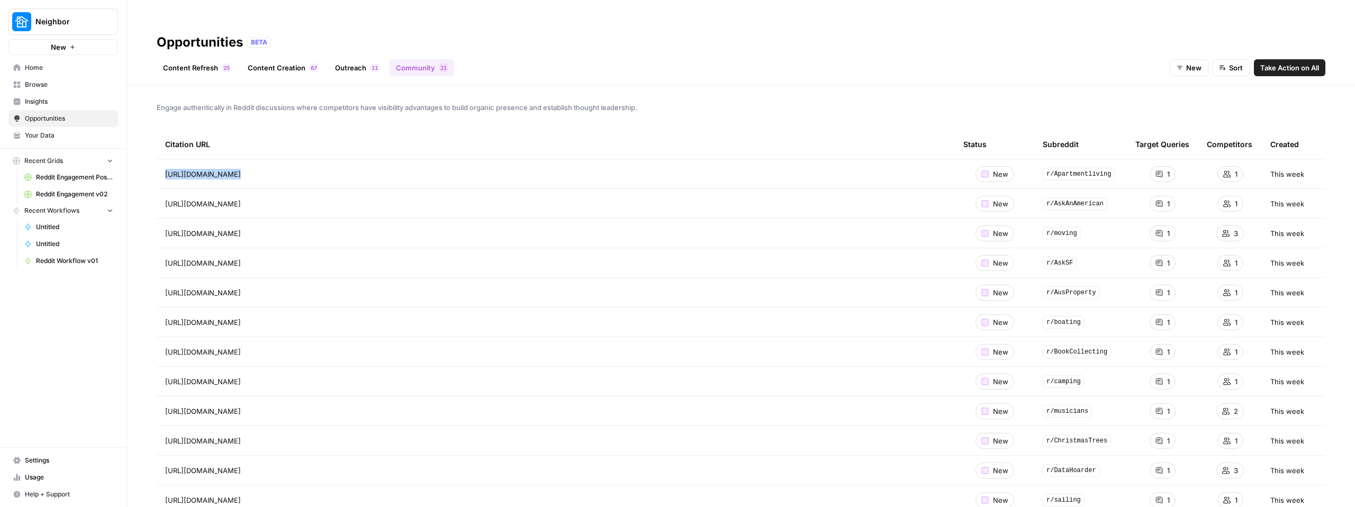
click at [487, 159] on td "https://www.reddit.com/r/Apartmentliving/comments/1gig47t/storing_seasonal_deco…" at bounding box center [556, 173] width 798 height 29
click at [258, 171] on icon "Go to page https://www.reddit.com/r/Apartmentliving/comments/1gig47t/storing_se…" at bounding box center [255, 173] width 5 height 5
click at [1188, 62] on span "New" at bounding box center [1193, 67] width 15 height 11
click at [1194, 66] on span "All" at bounding box center [1197, 71] width 38 height 11
click at [241, 198] on span "https://www.reddit.com/r/AirBnB/comments/1efnpme/im_a_host_29f_us_renting_rooms…" at bounding box center [203, 203] width 76 height 11
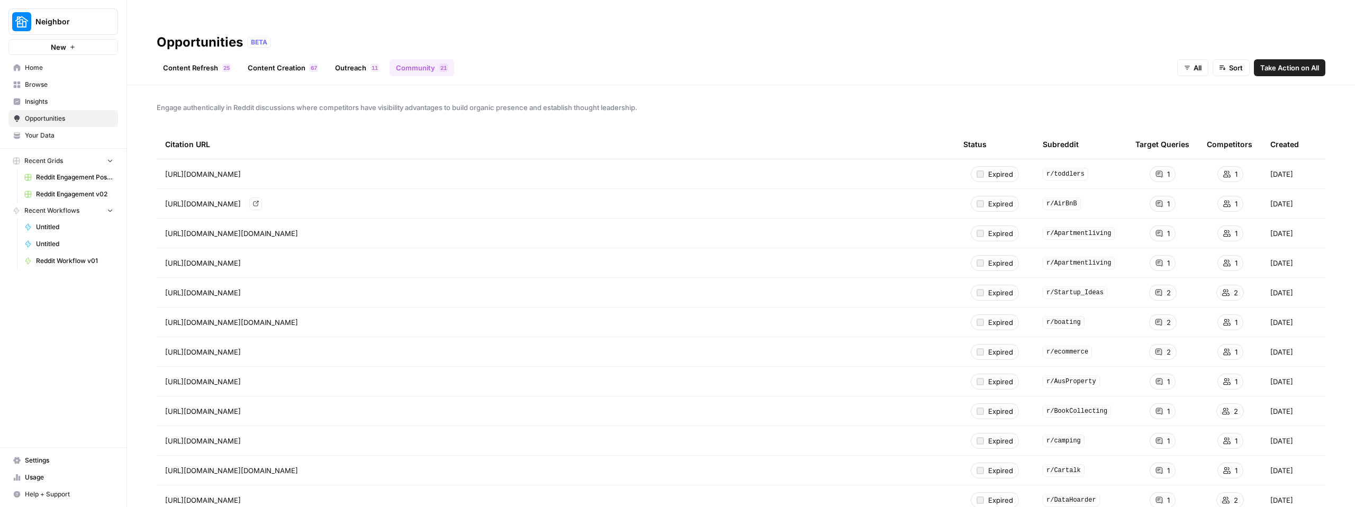
click at [241, 198] on span "https://www.reddit.com/r/AirBnB/comments/1efnpme/im_a_host_29f_us_renting_rooms…" at bounding box center [203, 203] width 76 height 11
click at [258, 171] on icon "Go to page https://www.reddit.com/r/toddlers/comments/1jidba6/what_storage_solu…" at bounding box center [255, 173] width 5 height 5
click at [241, 169] on span "https://www.reddit.com/r/toddlers/comments/1jidba6/what_storage_solution_do_you…" at bounding box center [203, 174] width 76 height 11
click at [259, 171] on icon "Go to page https://www.reddit.com/r/toddlers/comments/1jidba6/what_storage_solu…" at bounding box center [256, 174] width 6 height 6
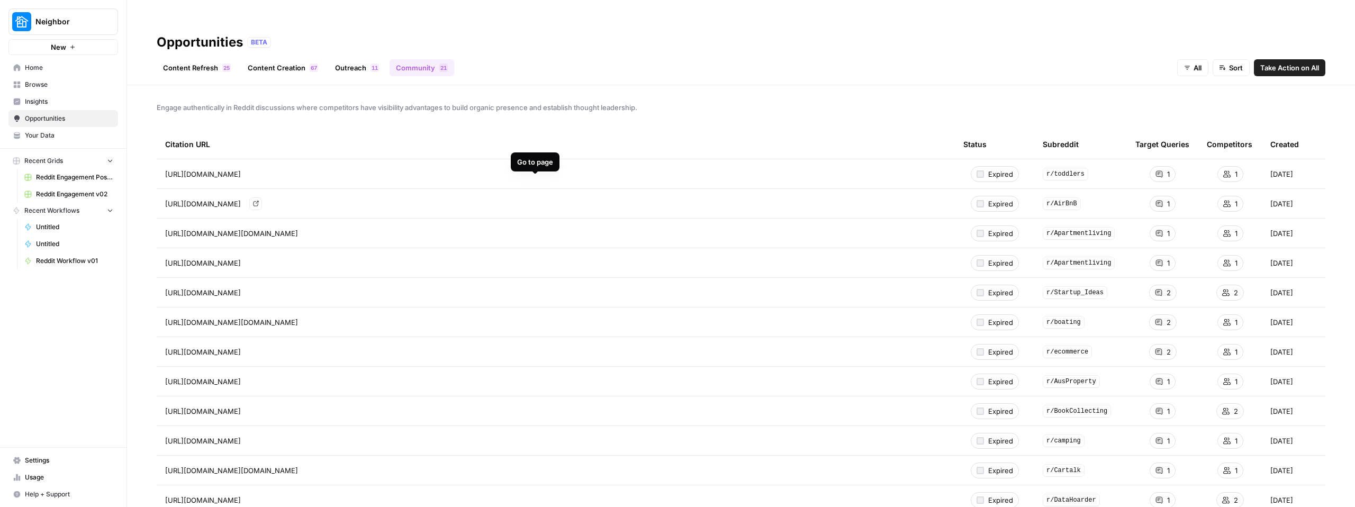
click at [258, 201] on icon "Go to page https://www.reddit.com/r/AirBnB/comments/1efnpme/im_a_host_29f_us_re…" at bounding box center [255, 203] width 5 height 5
click at [315, 231] on icon "Go to page https://www.reddit.com/r/Apartmentliving/comments/1c6dhrv?utm_source…" at bounding box center [312, 233] width 5 height 5
click at [262, 257] on link "Go to page" at bounding box center [255, 263] width 13 height 13
click at [241, 287] on span "https://www.reddit.com/r/Startup_Ideas/comments/1hmavdr/airbnb_but_for_storage_…" at bounding box center [203, 292] width 76 height 11
click at [262, 286] on link "Go to page" at bounding box center [255, 292] width 13 height 13
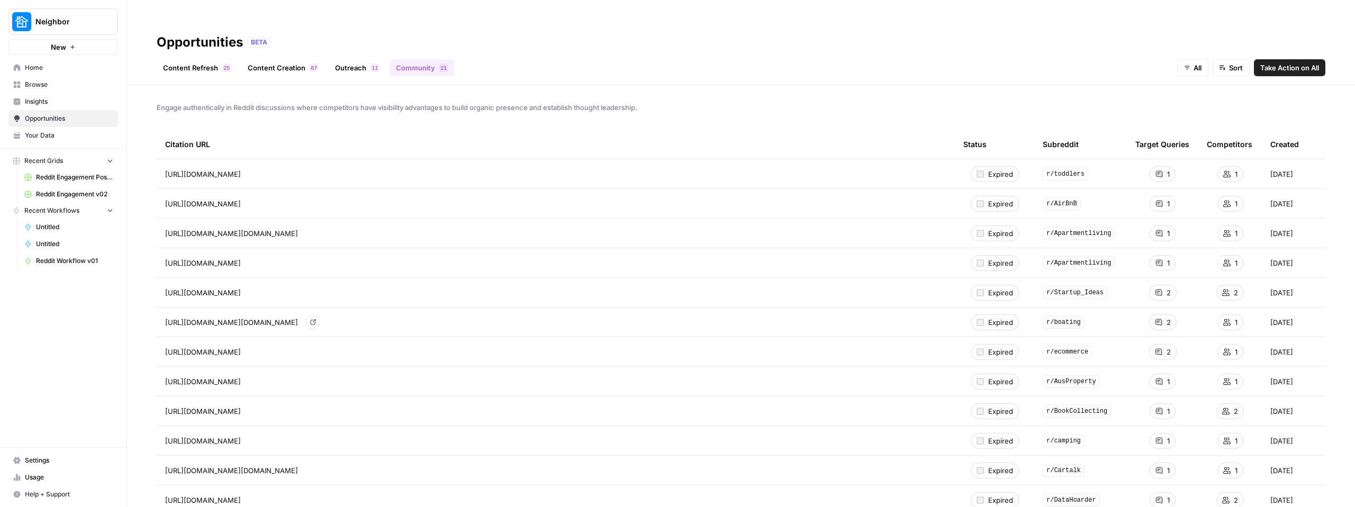
click at [316, 319] on icon "Go to page https://www.reddit.com/r/boating/comments/1dkyaxt?utm_source=chatgpt…" at bounding box center [313, 322] width 6 height 6
click at [259, 349] on icon "Go to page https://www.reddit.com/r/ecommerce/comments/11305qn/best_practices_f…" at bounding box center [256, 352] width 6 height 6
click at [259, 378] on icon "Go to page https://www.reddit.com/r/AusProperty/comments/1gfj2ey/renting_out_a_…" at bounding box center [256, 381] width 6 height 6
click at [258, 409] on icon "Go to page https://www.reddit.com/r/BookCollecting/comments/18rmfcw/storing_boo…" at bounding box center [255, 411] width 5 height 5
click at [259, 438] on icon "Go to page https://www.reddit.com/r/camping/comments/17m9w20/how_to_store_gear_…" at bounding box center [256, 441] width 6 height 6
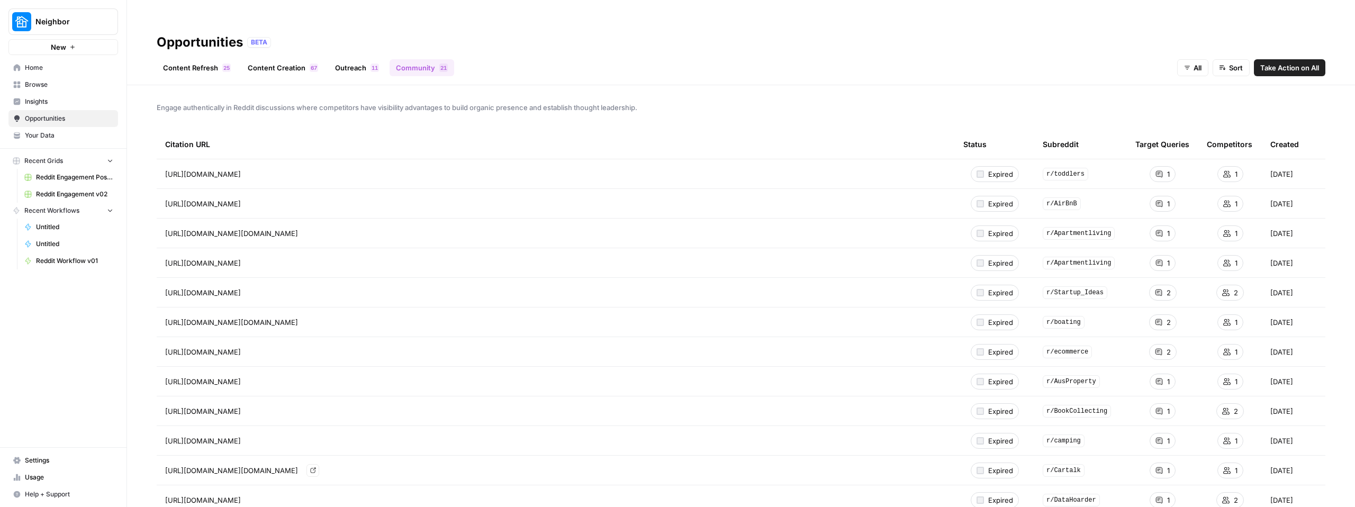
click at [319, 464] on link "Go to page" at bounding box center [312, 470] width 13 height 13
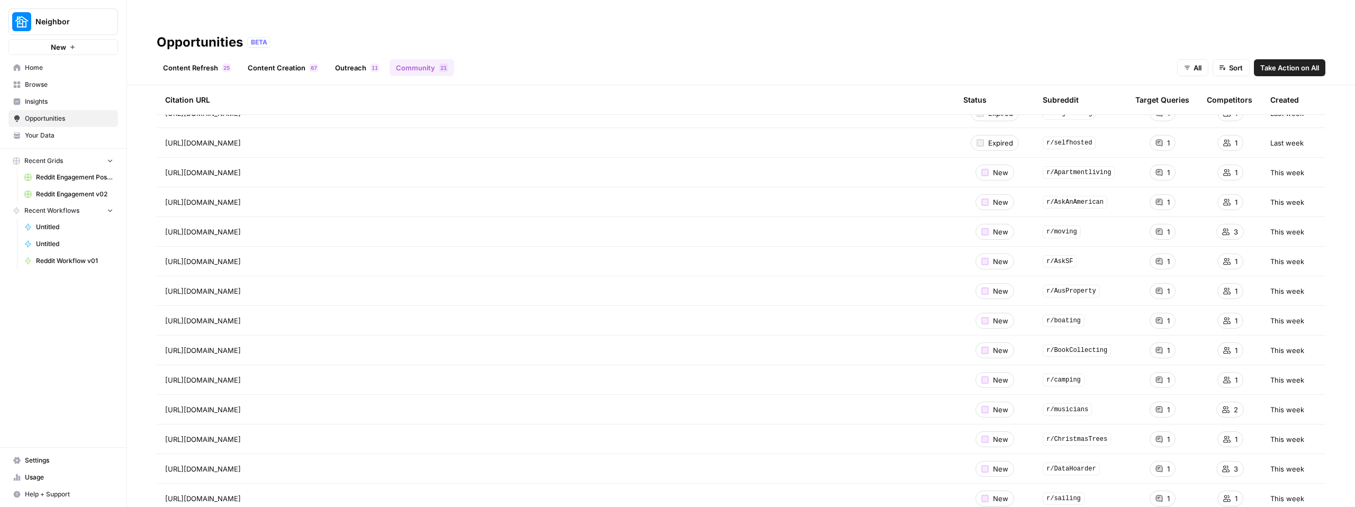
scroll to position [1084, 0]
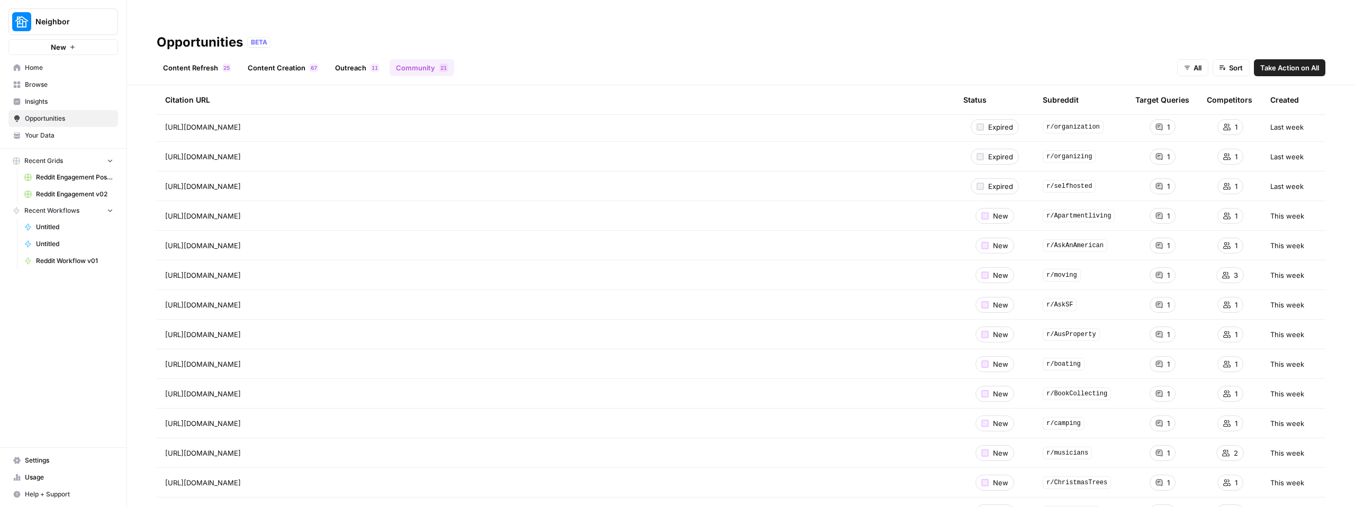
click at [981, 85] on div "Status" at bounding box center [974, 99] width 23 height 29
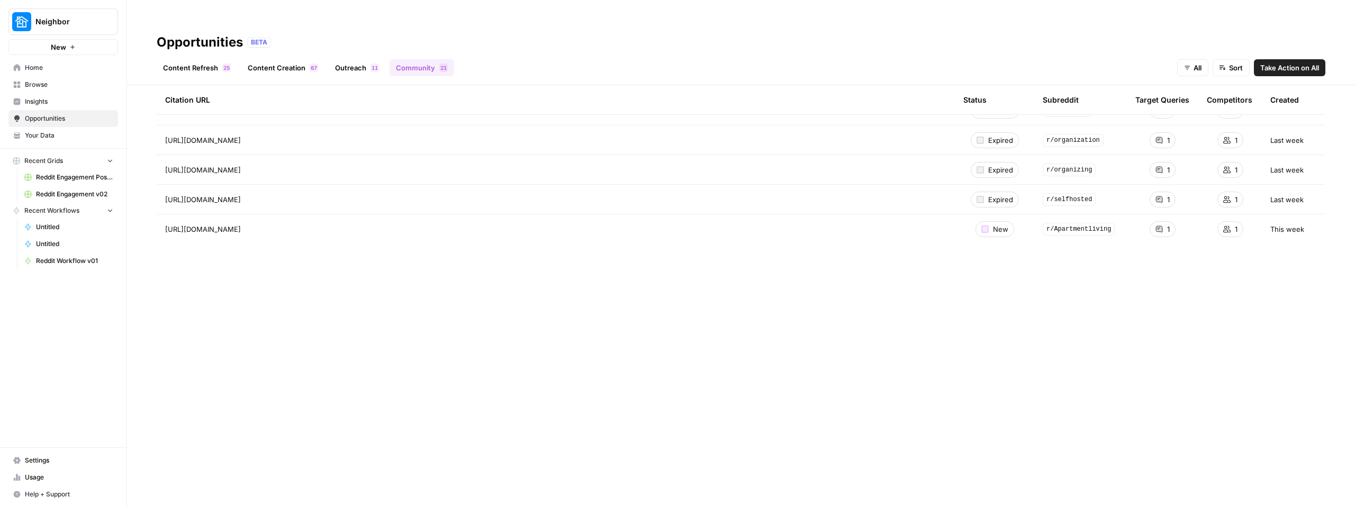
scroll to position [302, 0]
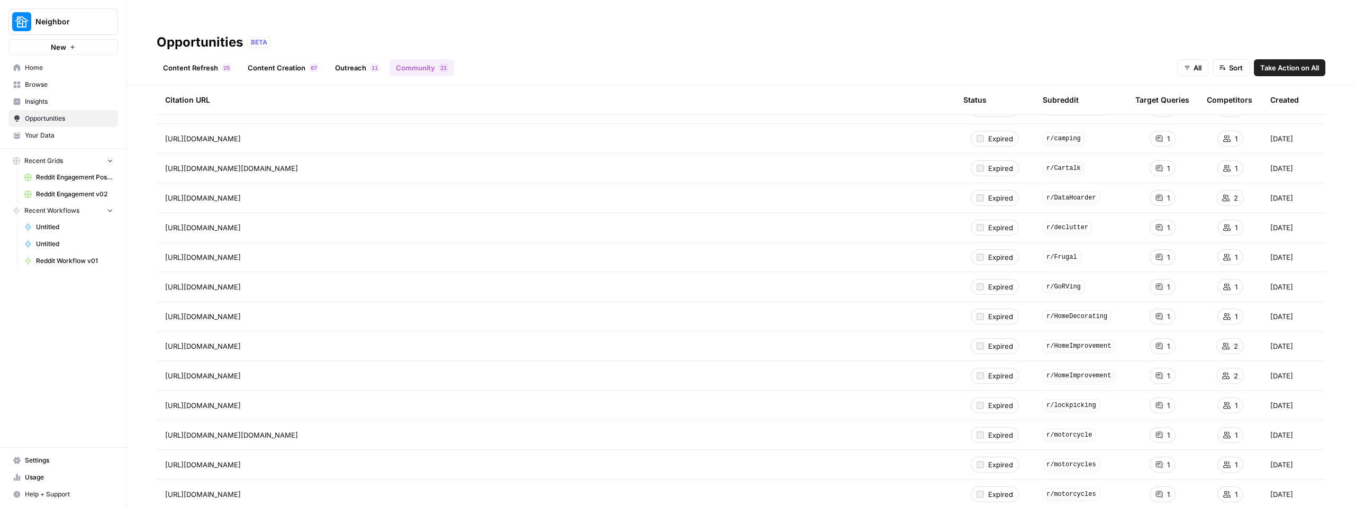
click at [1229, 59] on button "Sort" at bounding box center [1230, 67] width 37 height 17
click at [1255, 87] on span "Competitors (High to Low)" at bounding box center [1263, 86] width 86 height 11
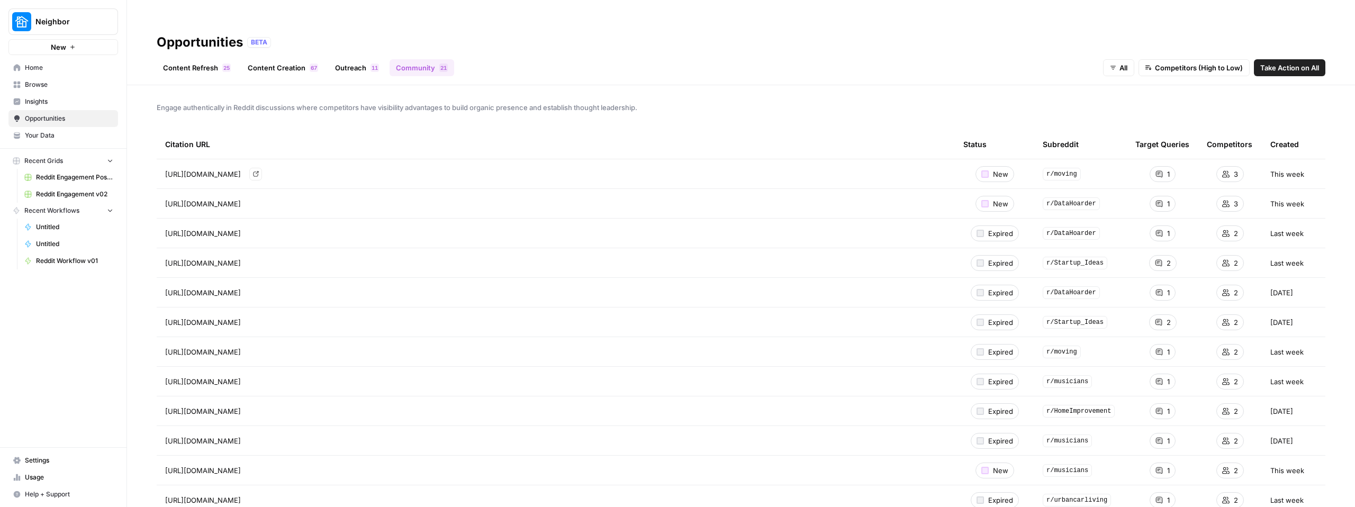
click at [262, 168] on link "Go to page" at bounding box center [255, 174] width 13 height 13
click at [1116, 59] on button "All" at bounding box center [1118, 67] width 31 height 17
click at [1123, 83] on span "New" at bounding box center [1130, 86] width 38 height 11
click at [241, 169] on span "https://www.reddit.com/r/moving/comments/112dnir/storage_options_36_months_for_…" at bounding box center [203, 174] width 76 height 11
click at [259, 171] on icon "Go to page https://www.reddit.com/r/moving/comments/112dnir/storage_options_36_…" at bounding box center [256, 174] width 6 height 6
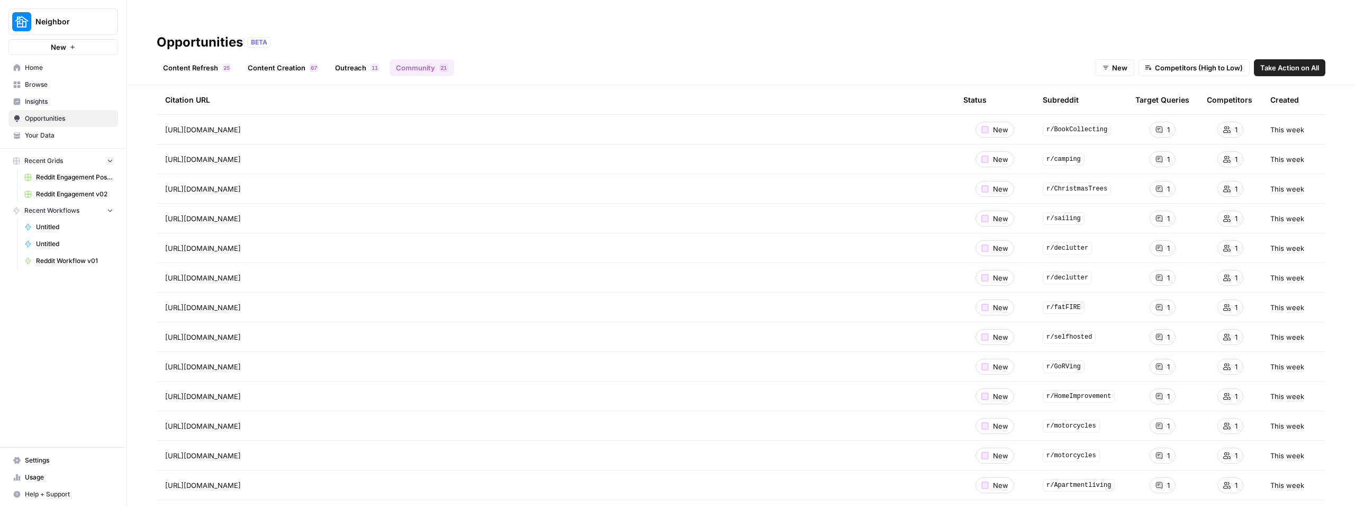
scroll to position [192, 0]
click at [259, 189] on span "Go to page" at bounding box center [258, 189] width 1 height 1
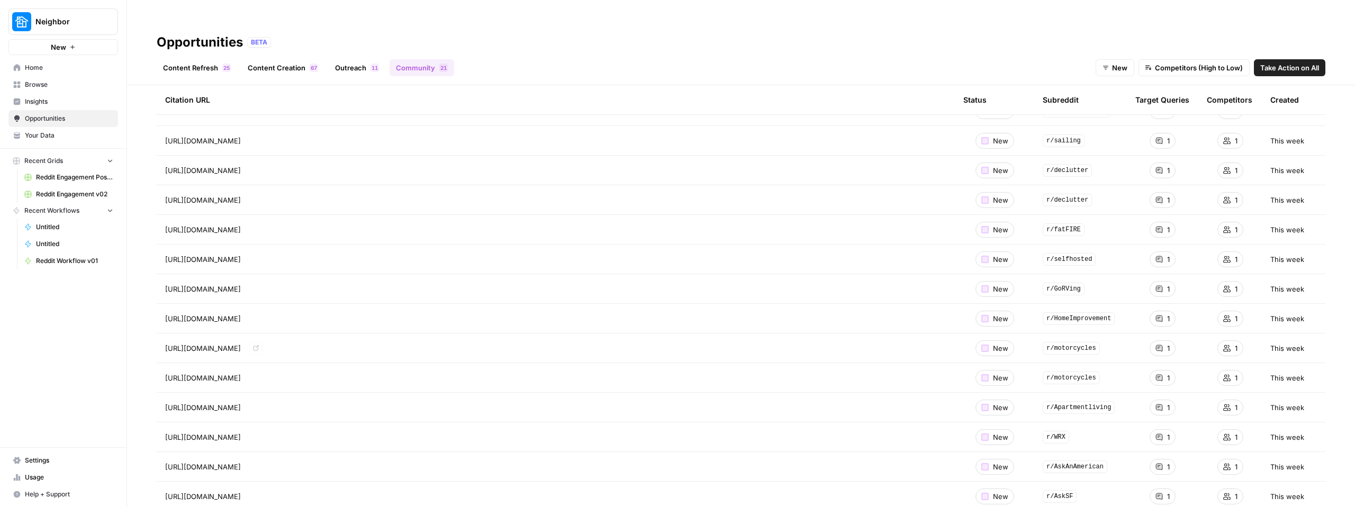
click at [259, 345] on icon "Go to page https://www.reddit.com/r/motorcycles/comments/58dffh/tips_for_storin…" at bounding box center [256, 348] width 6 height 6
click at [262, 372] on link "Go to page" at bounding box center [255, 378] width 13 height 13
click at [262, 223] on link "Go to page" at bounding box center [255, 229] width 13 height 13
click at [259, 494] on icon "Go to page https://www.reddit.com/r/AskSF/comments/15bdt9h/how_much_should_i_ch…" at bounding box center [256, 497] width 6 height 6
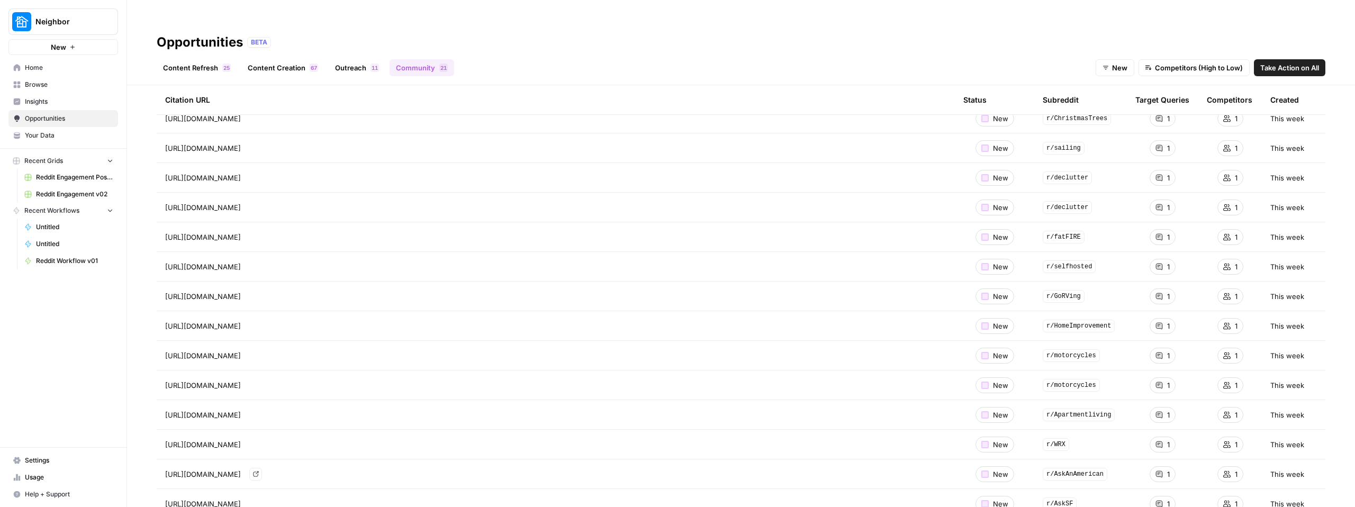
click at [259, 471] on icon "Go to page https://www.reddit.com/r/AskAnAmerican/comments/14oppk8/what_are_you…" at bounding box center [256, 474] width 6 height 6
